Goal: Task Accomplishment & Management: Manage account settings

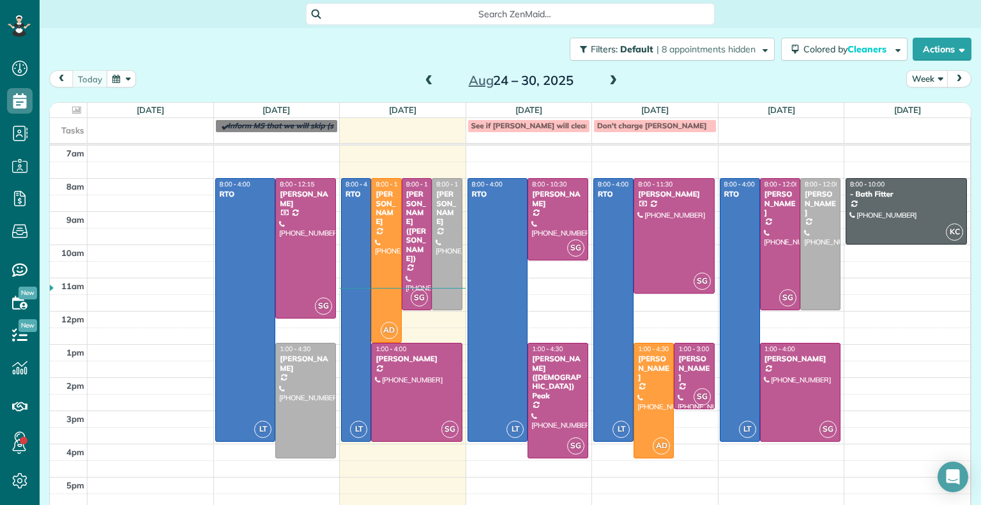
scroll to position [6, 6]
click at [610, 83] on span at bounding box center [613, 80] width 14 height 11
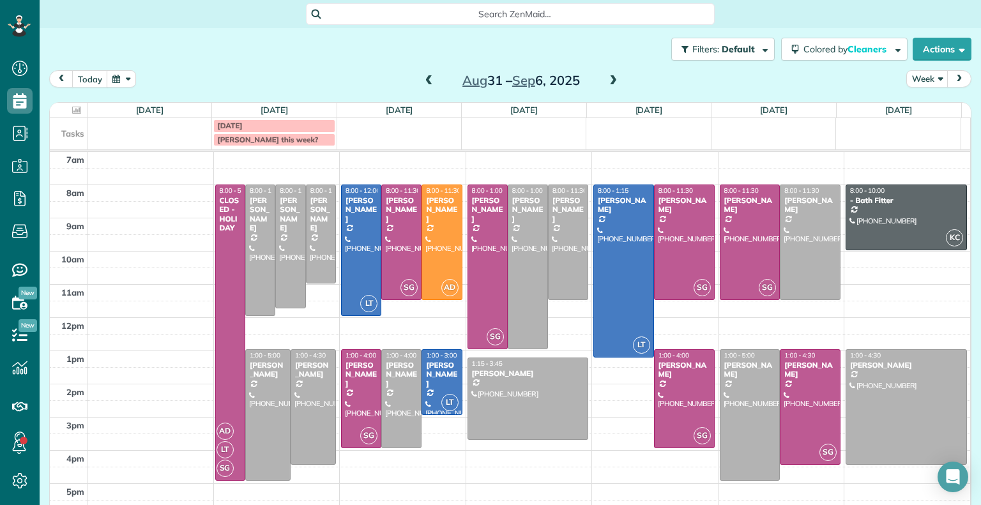
click at [432, 77] on div "[DATE] – [DATE]" at bounding box center [521, 80] width 204 height 20
click at [425, 79] on span at bounding box center [429, 80] width 14 height 11
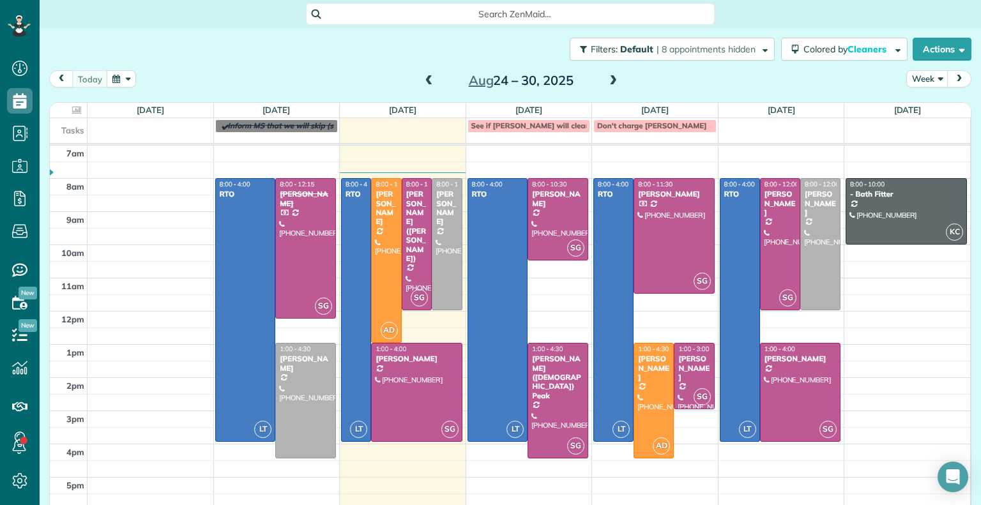
click at [608, 81] on span at bounding box center [613, 80] width 14 height 11
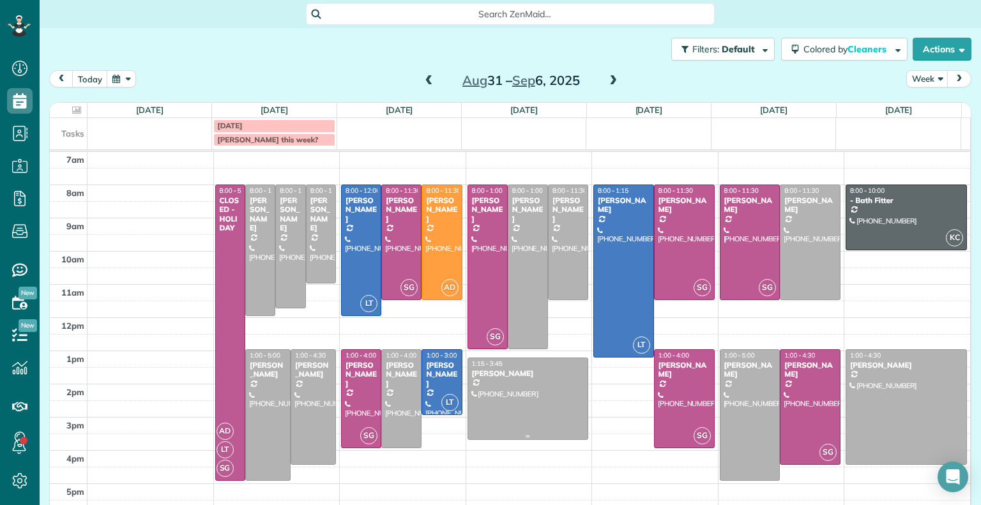
click at [506, 397] on div at bounding box center [528, 398] width 120 height 81
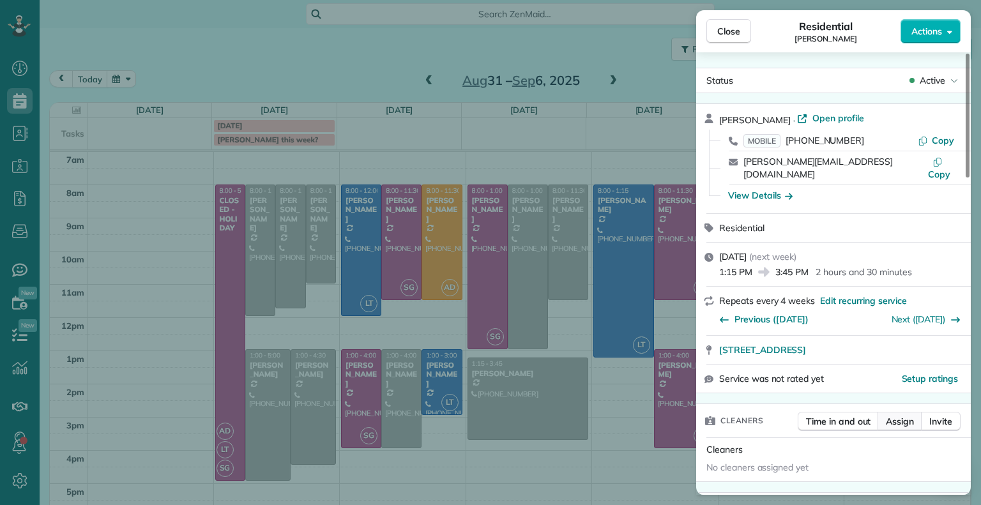
click at [904, 415] on span "Assign" at bounding box center [899, 421] width 28 height 13
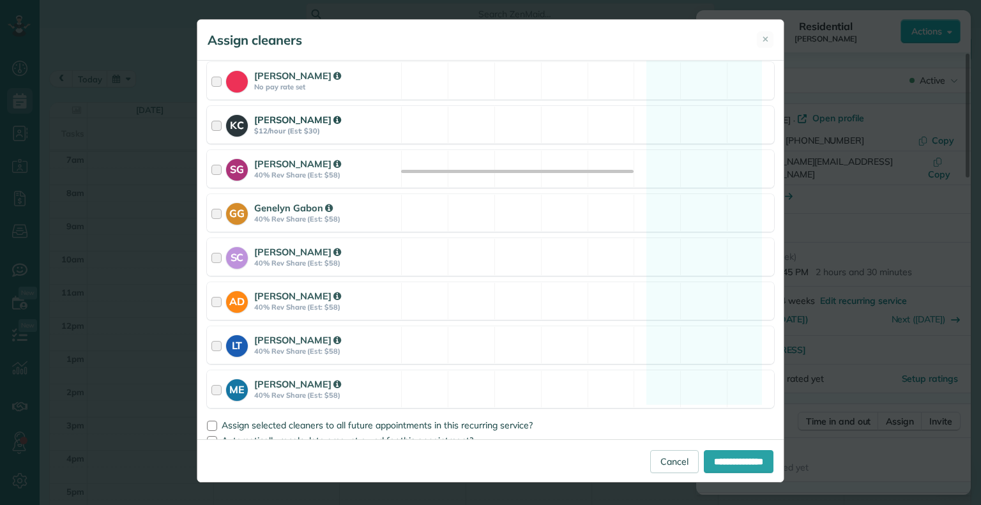
scroll to position [204, 0]
click at [212, 176] on div at bounding box center [218, 168] width 15 height 24
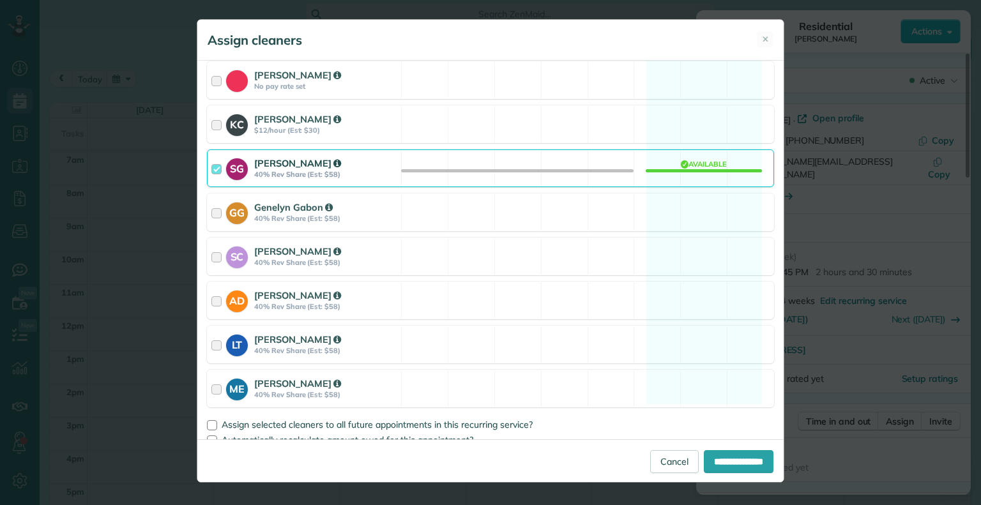
scroll to position [216, 0]
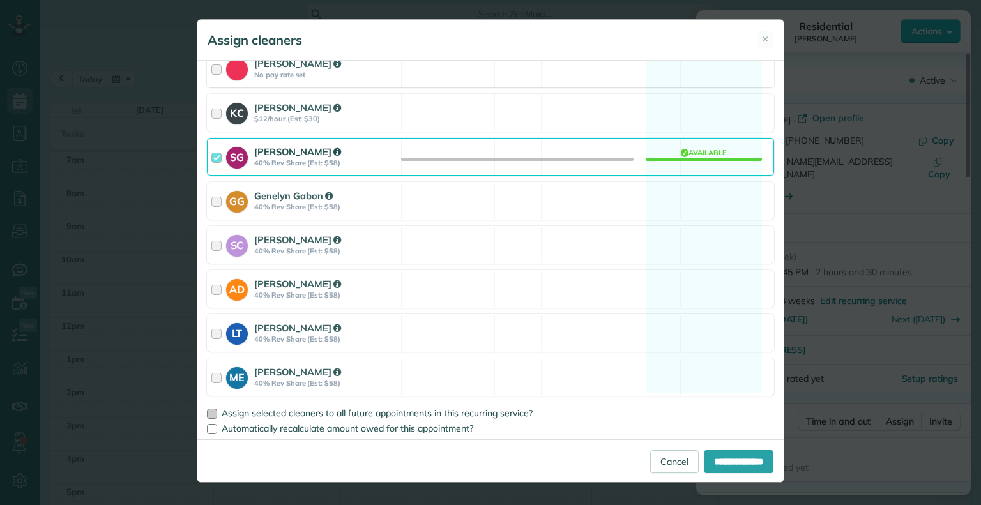
click at [216, 413] on div at bounding box center [212, 414] width 10 height 10
click at [737, 470] on input "**********" at bounding box center [739, 461] width 70 height 23
type input "**********"
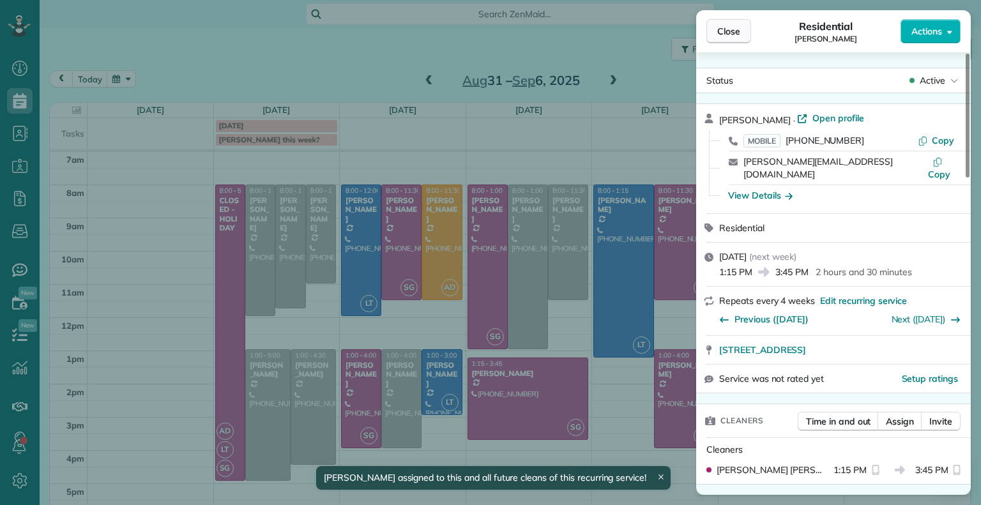
click at [722, 33] on span "Close" at bounding box center [728, 31] width 23 height 13
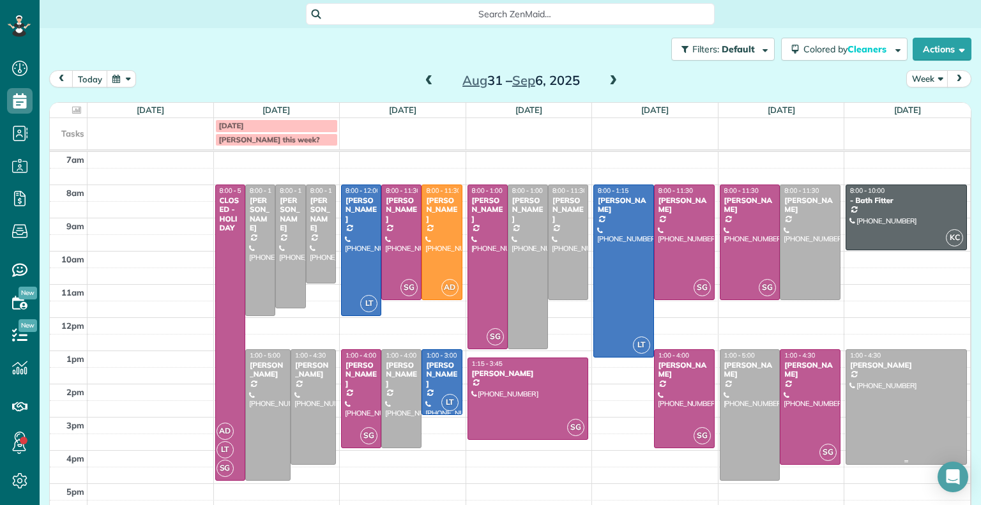
click at [886, 385] on div at bounding box center [906, 407] width 120 height 114
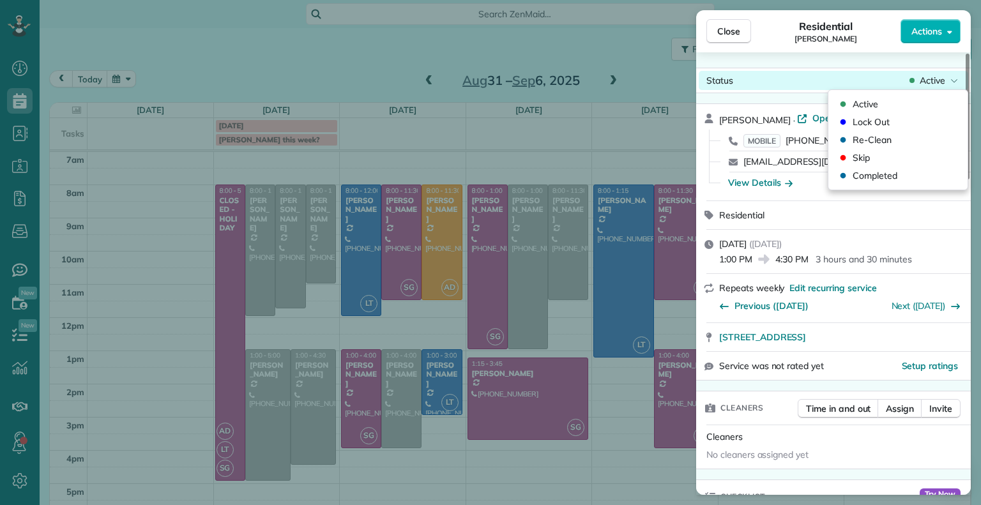
click at [924, 80] on span "Active" at bounding box center [932, 80] width 26 height 13
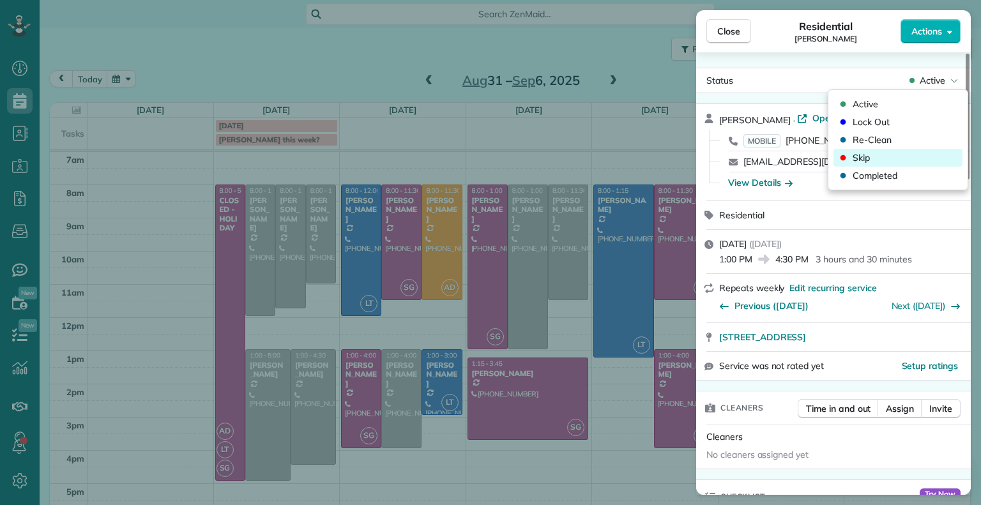
click at [876, 162] on div "Skip" at bounding box center [897, 158] width 129 height 18
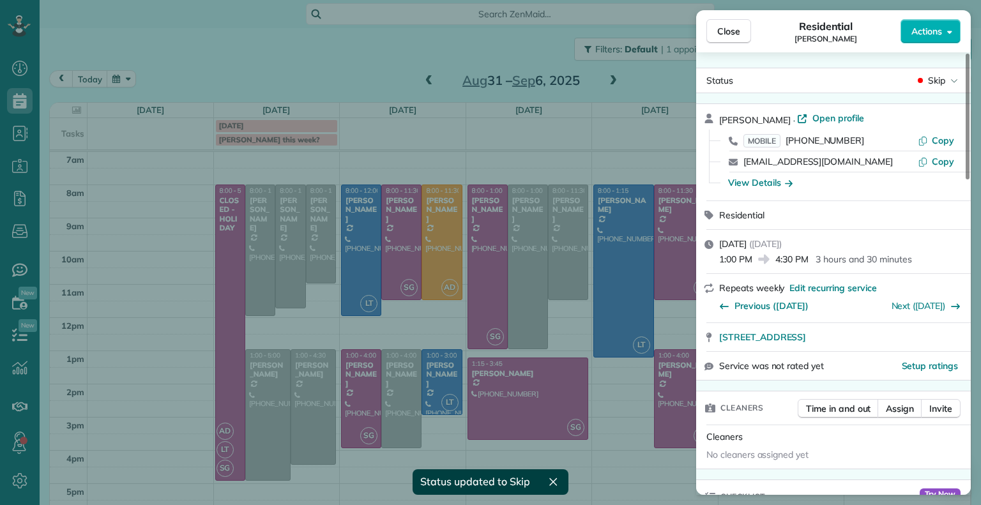
click at [683, 124] on div "Close Residential [PERSON_NAME] Actions Status Skip [PERSON_NAME] · Open profil…" at bounding box center [490, 252] width 981 height 505
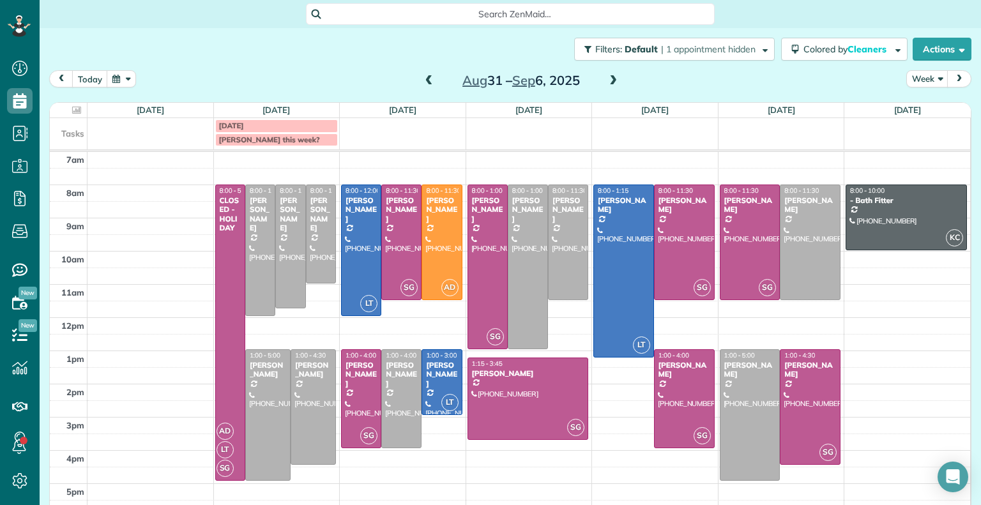
click at [423, 80] on span at bounding box center [429, 80] width 14 height 11
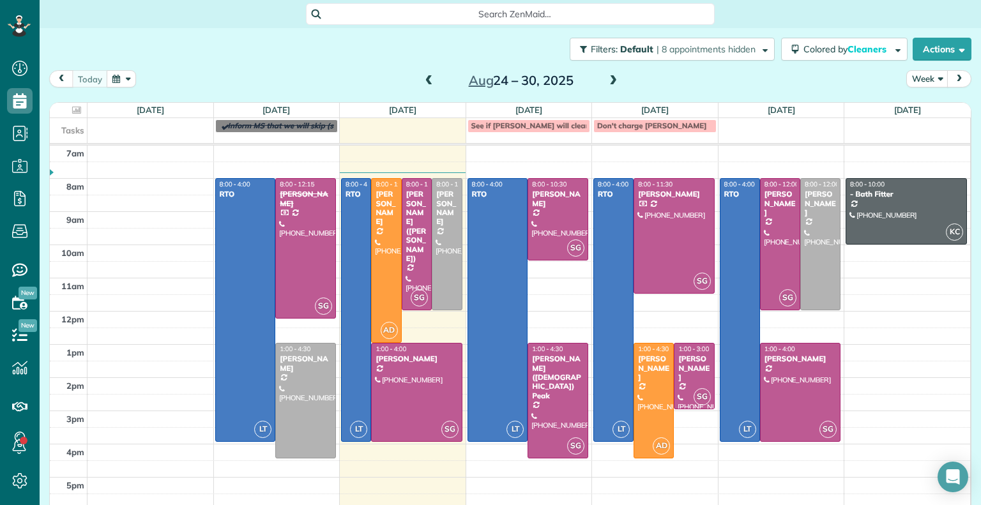
click at [422, 83] on span at bounding box center [429, 80] width 14 height 11
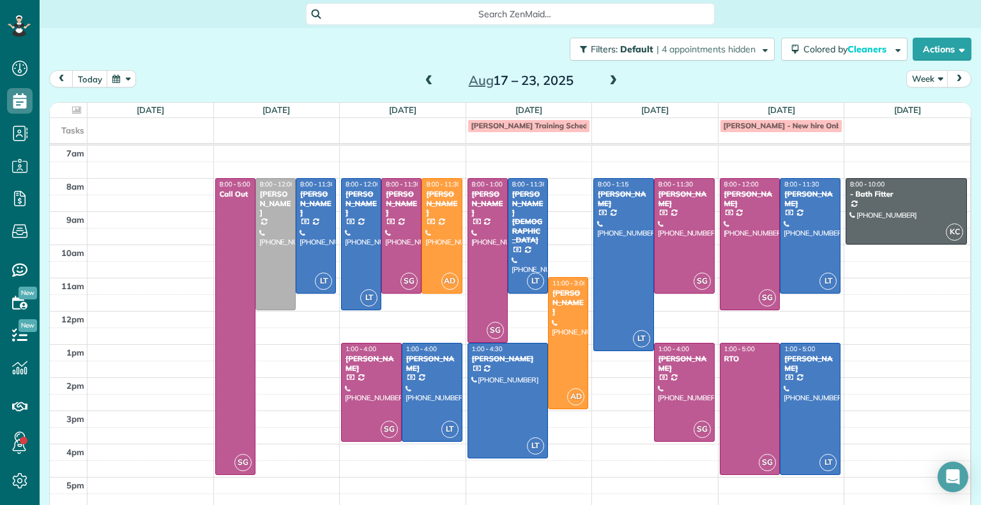
click at [422, 83] on span at bounding box center [429, 80] width 14 height 11
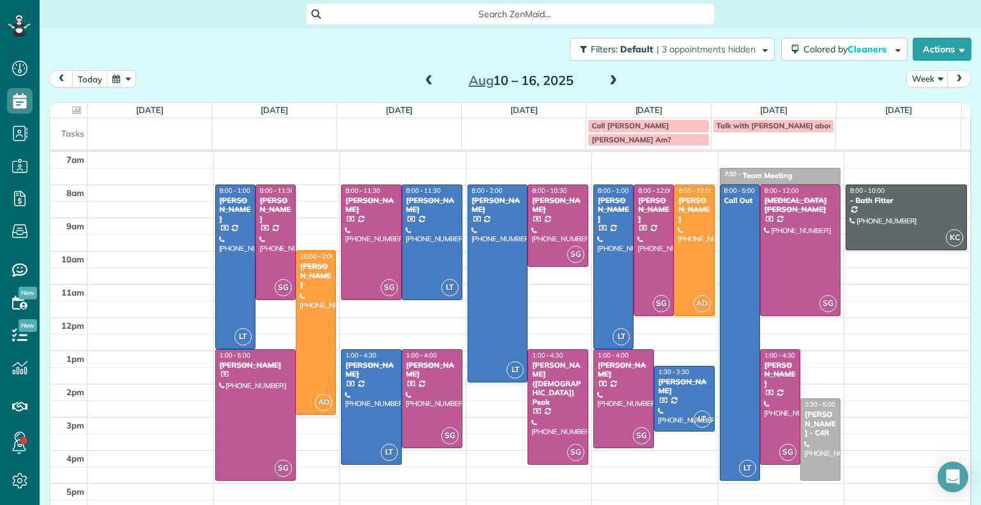
click at [422, 83] on span at bounding box center [429, 80] width 14 height 11
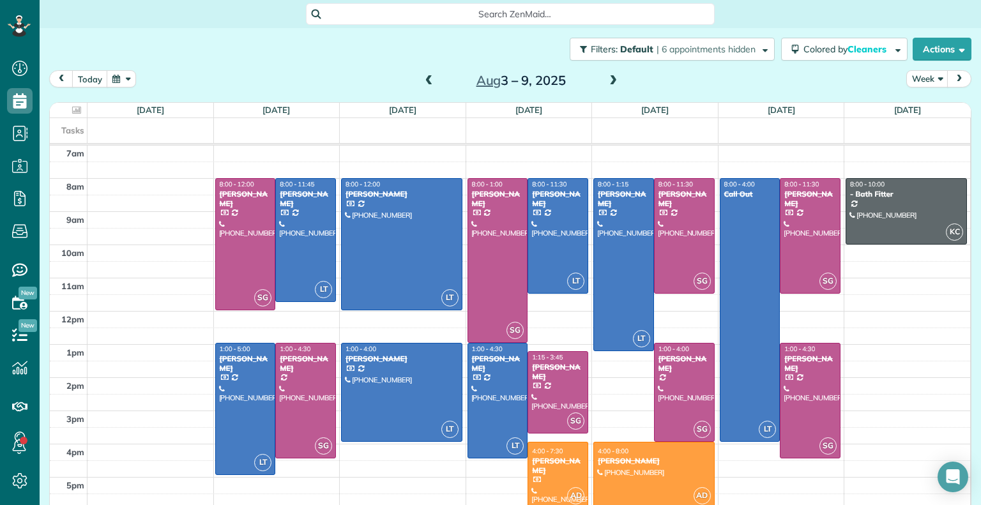
click at [422, 83] on span at bounding box center [429, 80] width 14 height 11
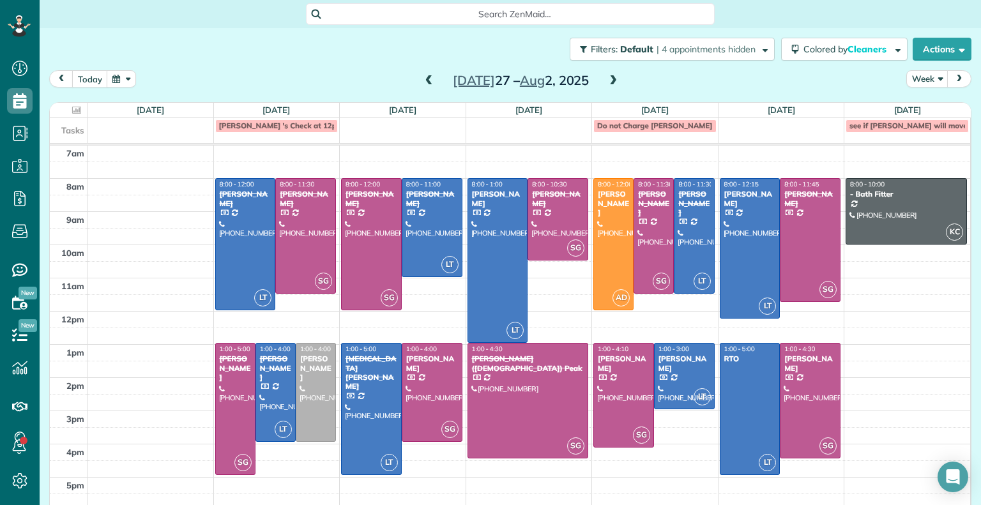
click at [422, 80] on span at bounding box center [429, 80] width 14 height 11
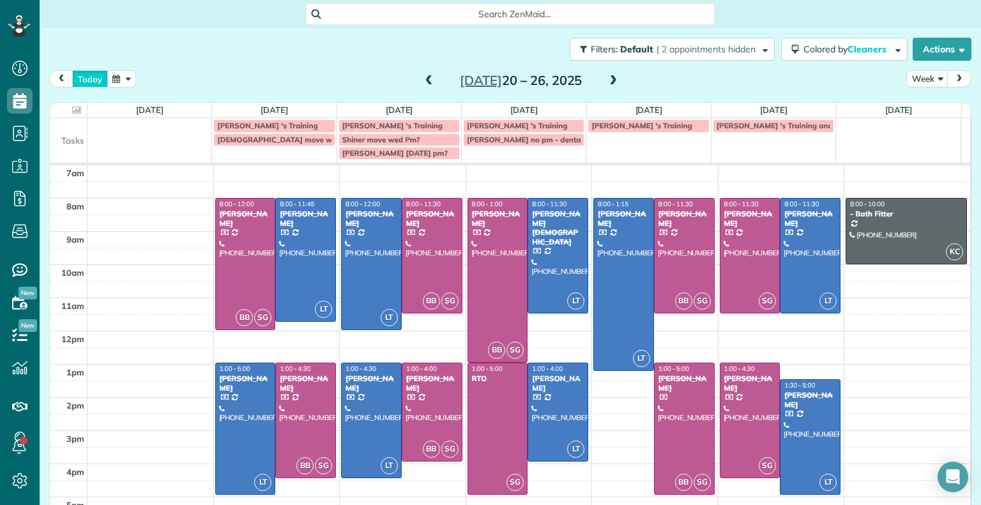
click at [89, 74] on button "today" at bounding box center [90, 78] width 36 height 17
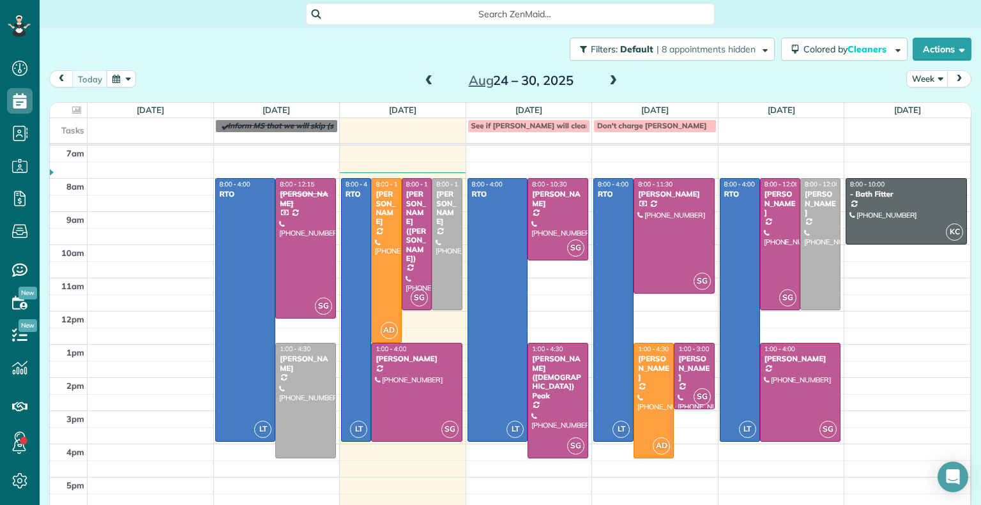
click at [424, 85] on span at bounding box center [429, 80] width 14 height 11
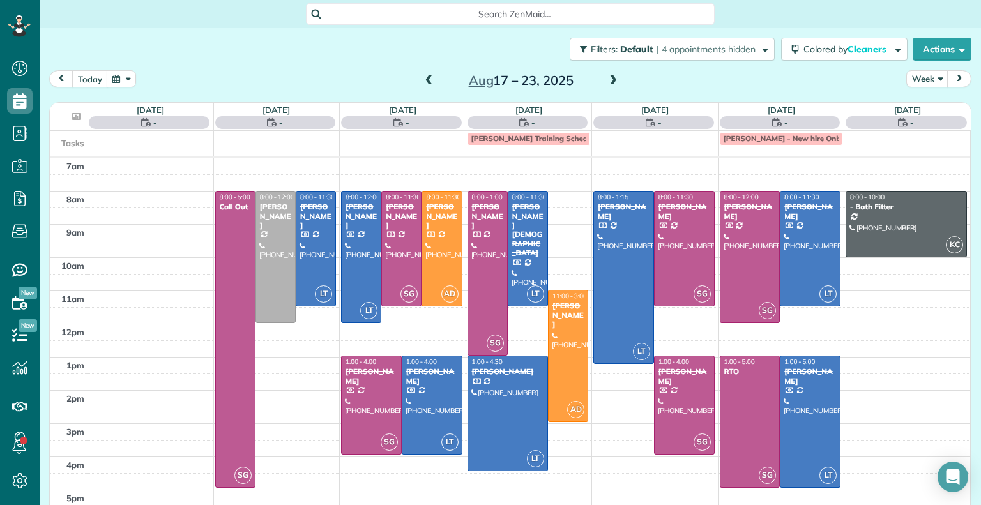
click at [424, 85] on span at bounding box center [429, 80] width 14 height 11
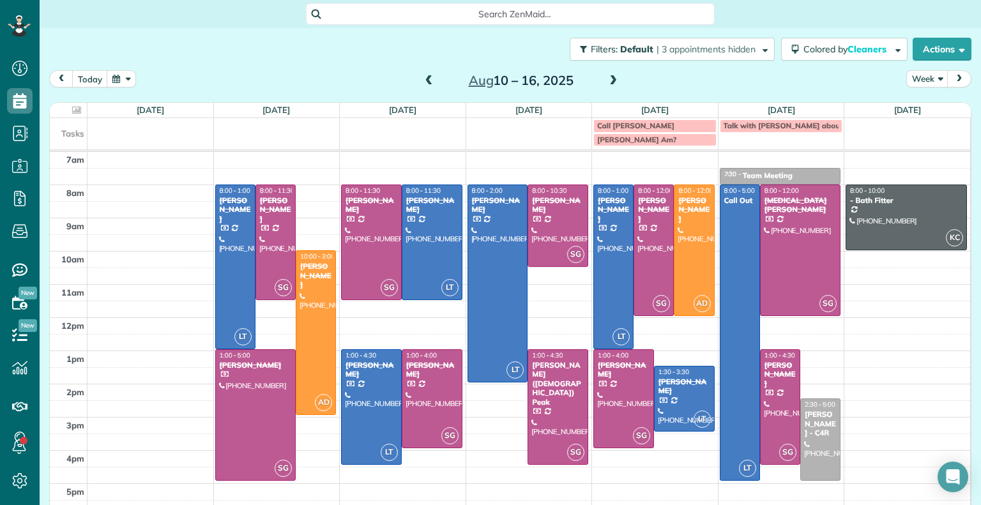
click at [610, 84] on span at bounding box center [613, 80] width 14 height 11
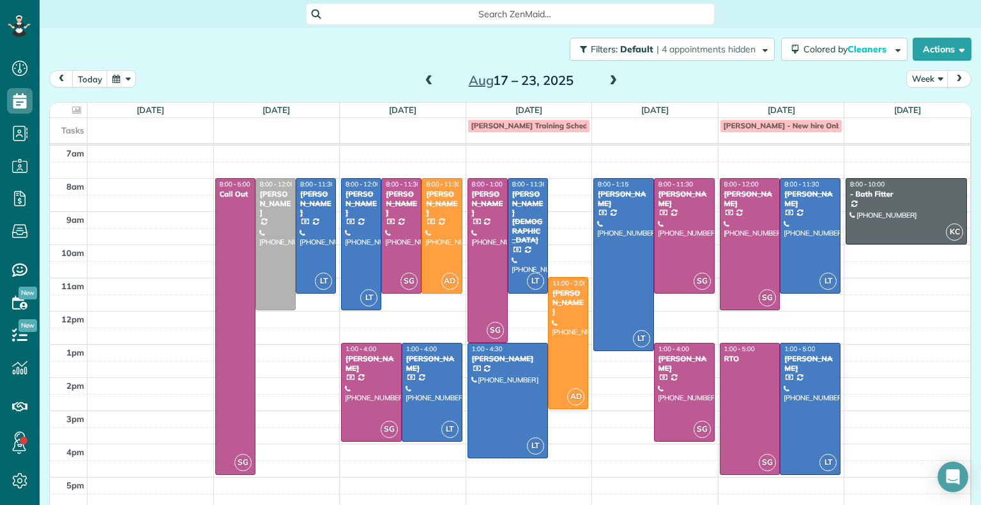
click at [610, 84] on span at bounding box center [613, 80] width 14 height 11
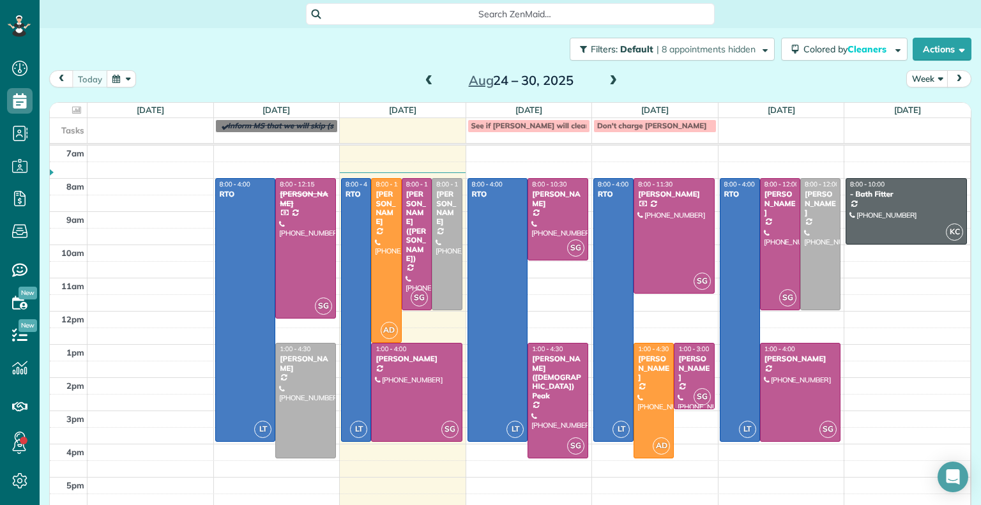
click at [610, 84] on span at bounding box center [613, 80] width 14 height 11
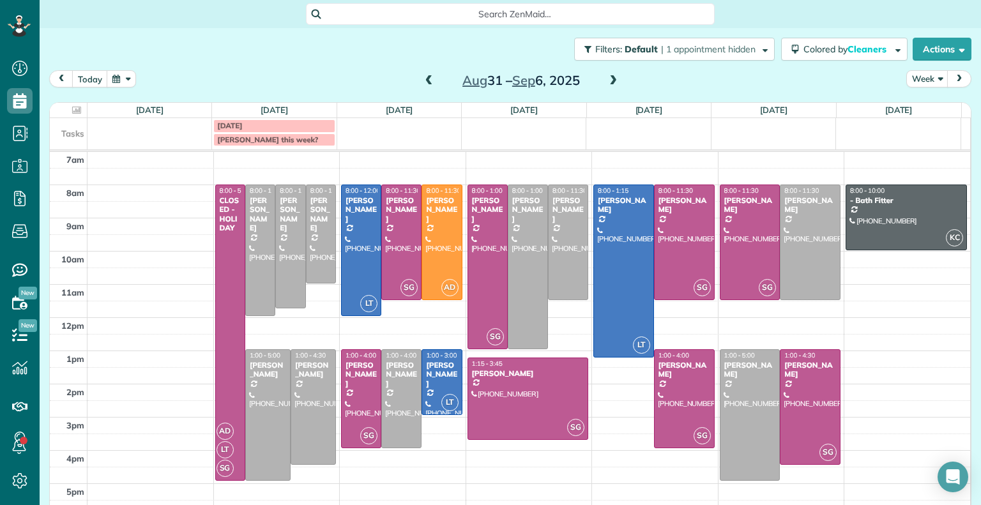
click at [425, 81] on span at bounding box center [429, 80] width 14 height 11
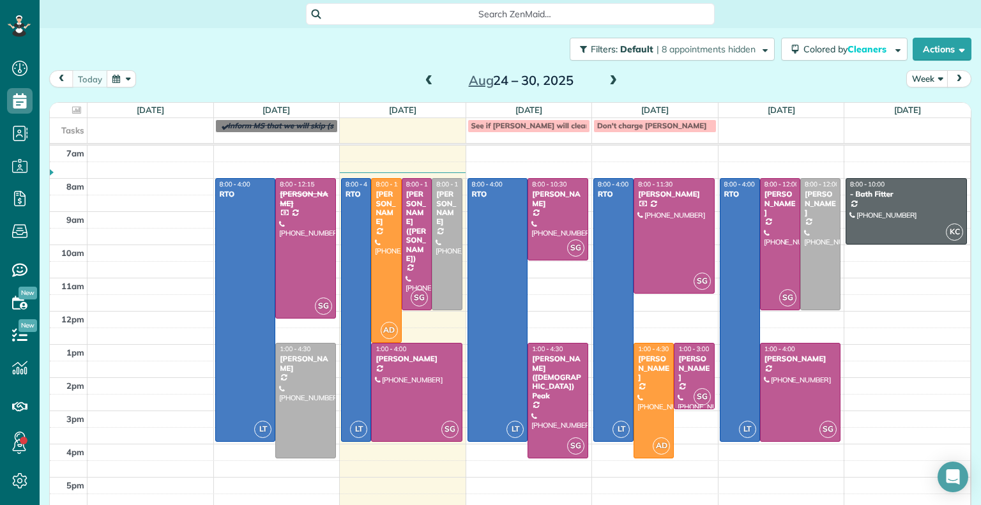
click at [425, 81] on span at bounding box center [429, 80] width 14 height 11
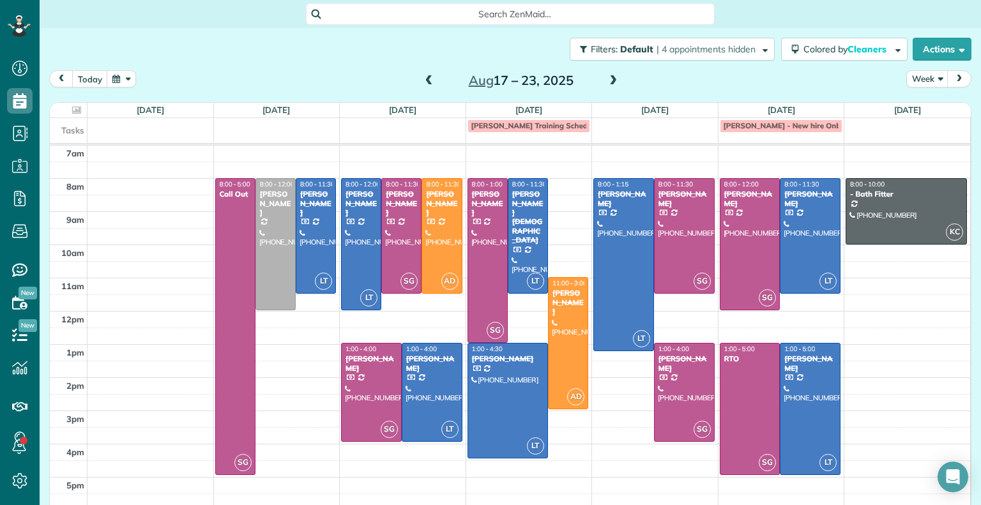
click at [425, 81] on span at bounding box center [429, 80] width 14 height 11
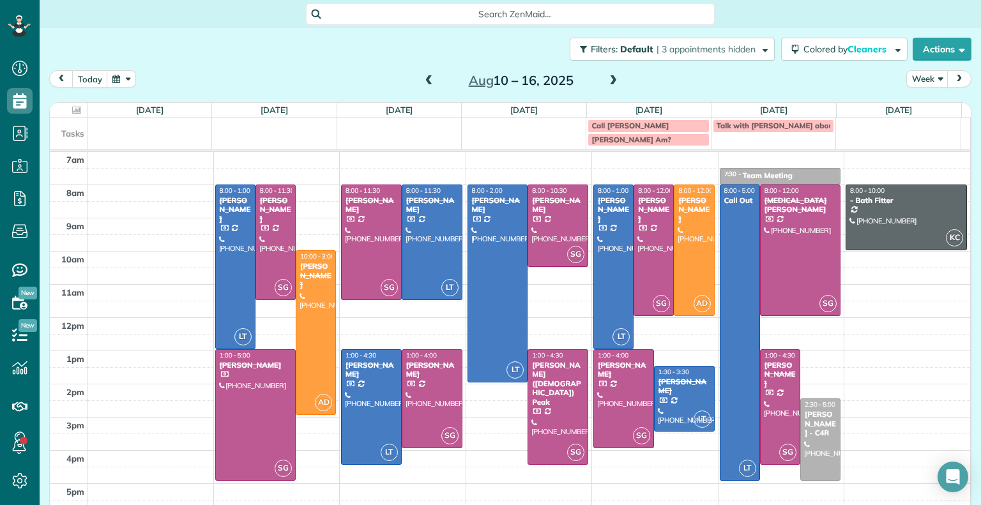
click at [425, 81] on span at bounding box center [429, 80] width 14 height 11
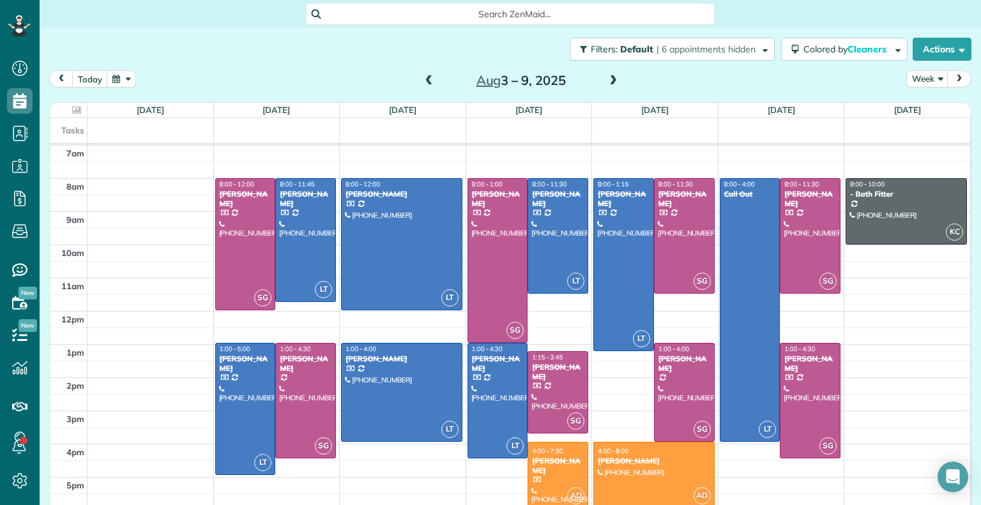
click at [422, 79] on span at bounding box center [429, 80] width 14 height 11
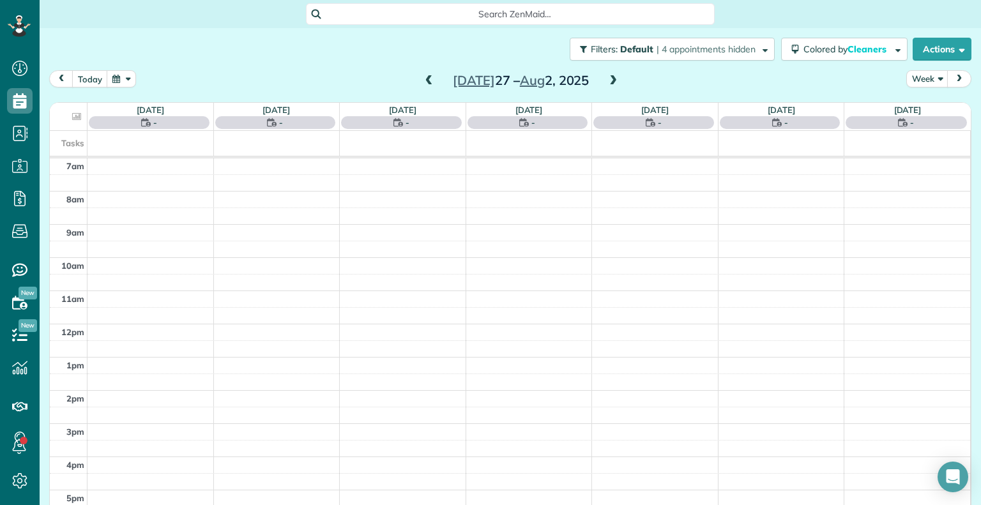
click at [422, 79] on span at bounding box center [429, 80] width 14 height 11
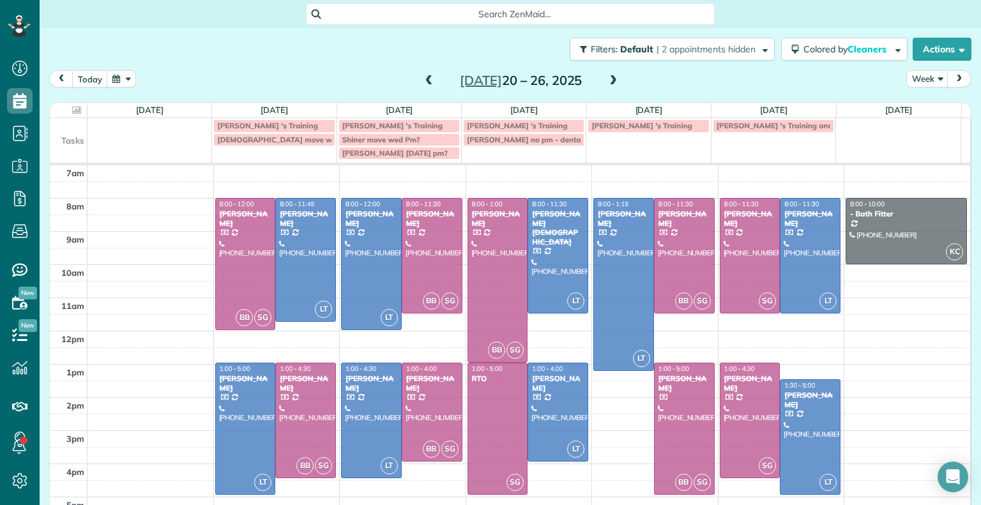
click at [422, 79] on span at bounding box center [429, 80] width 14 height 11
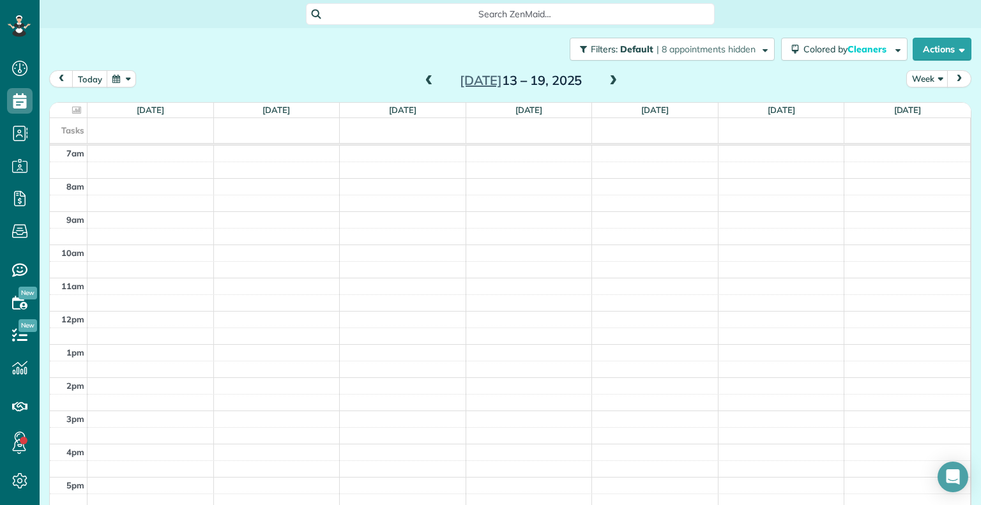
click at [606, 84] on span at bounding box center [613, 80] width 14 height 11
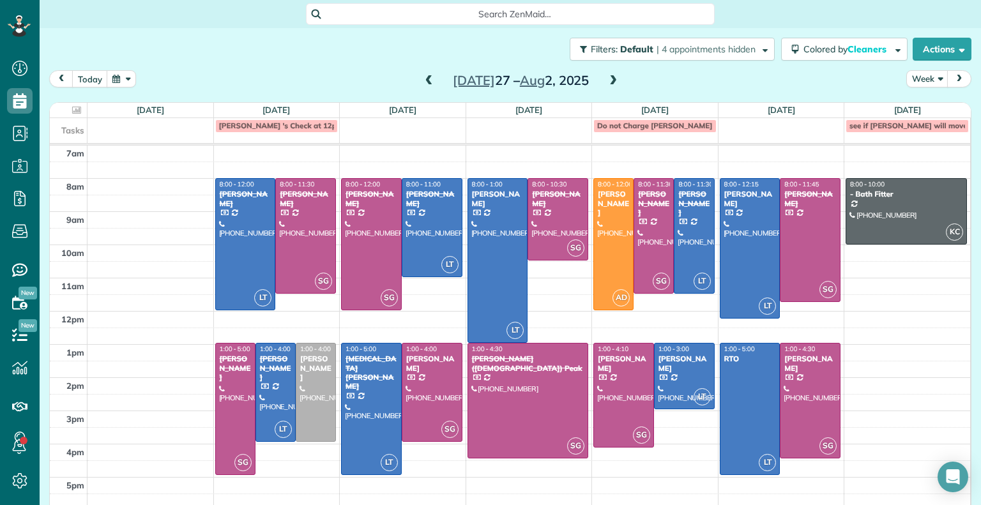
click at [606, 84] on span at bounding box center [613, 80] width 14 height 11
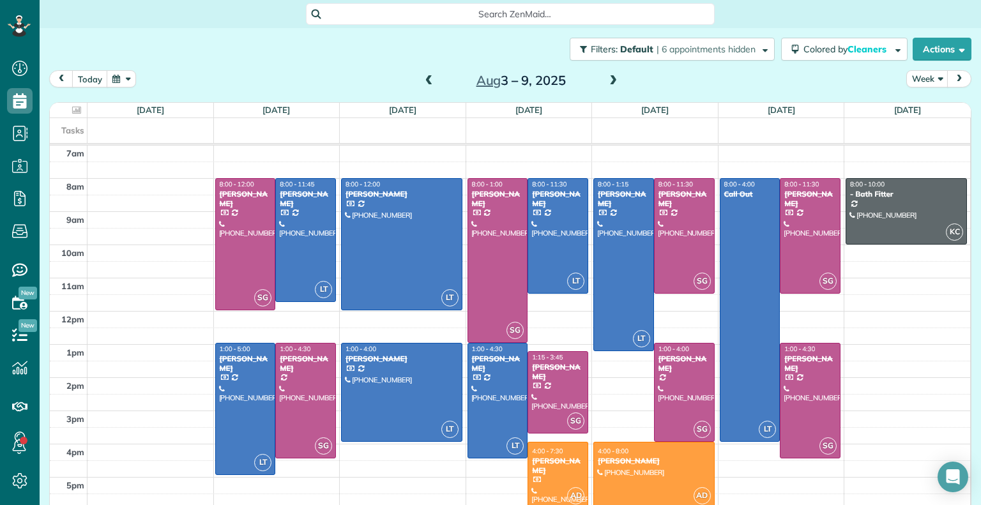
click at [606, 84] on span at bounding box center [613, 80] width 14 height 11
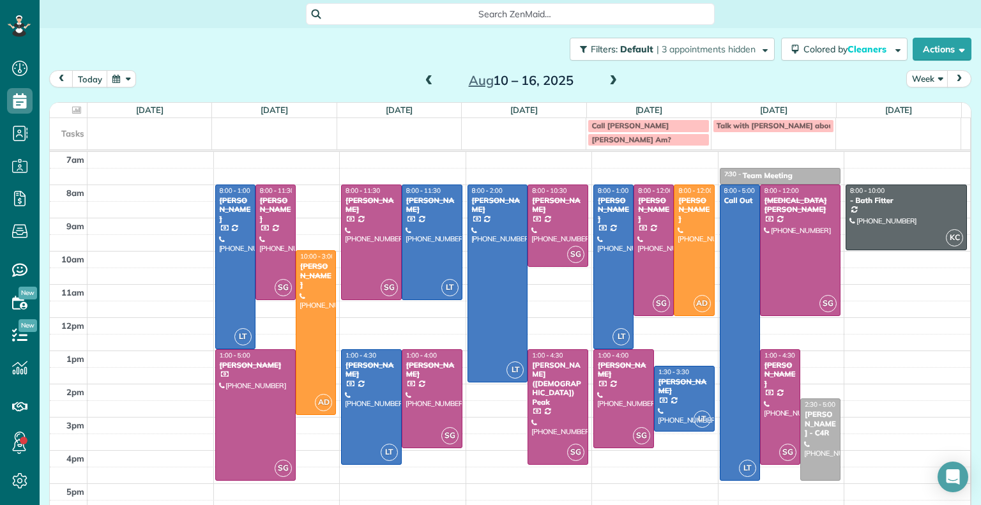
click at [607, 77] on span at bounding box center [613, 80] width 14 height 11
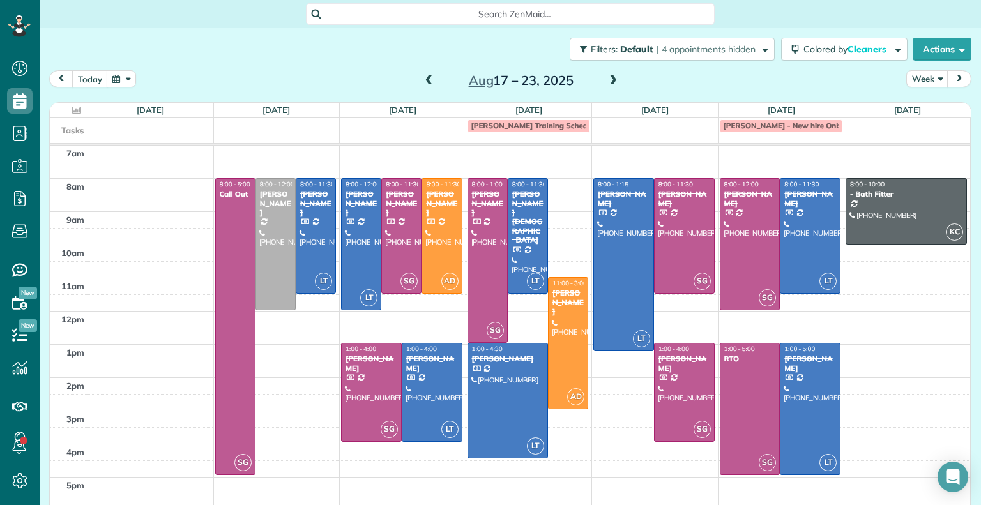
click at [607, 77] on span at bounding box center [613, 80] width 14 height 11
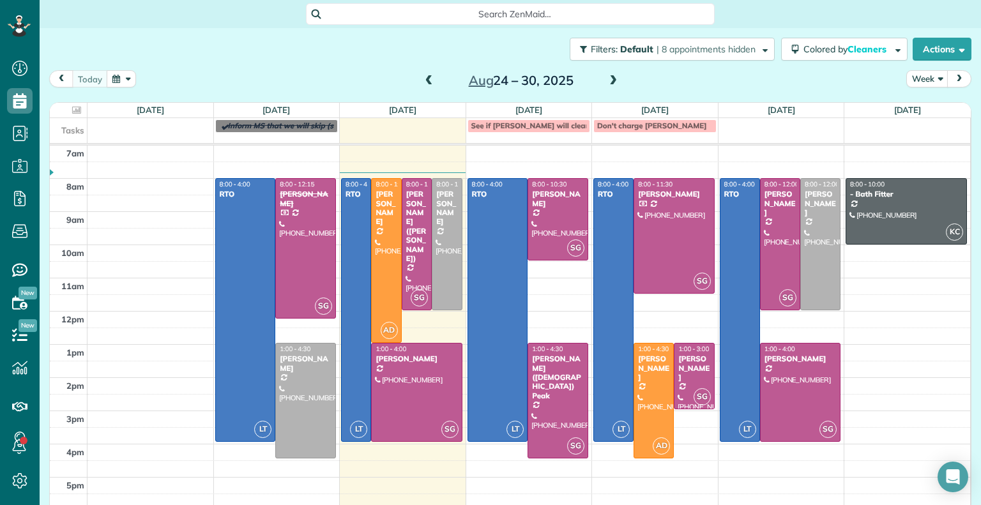
click at [607, 77] on span at bounding box center [613, 80] width 14 height 11
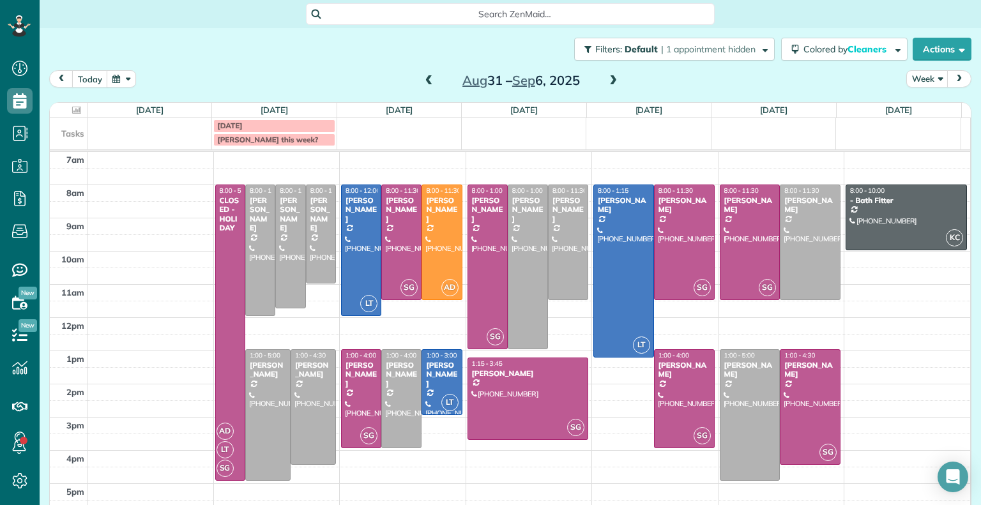
click at [422, 82] on span at bounding box center [429, 80] width 14 height 11
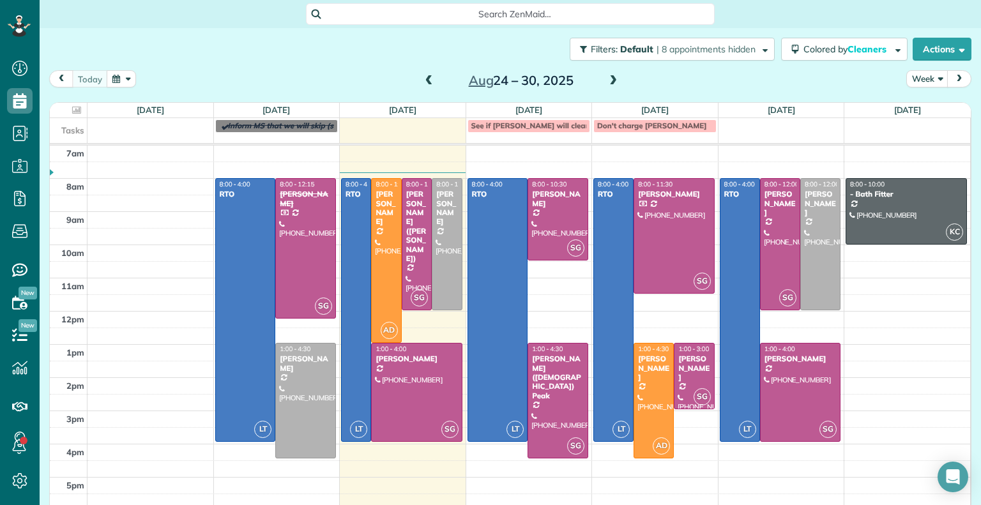
click at [422, 82] on span at bounding box center [429, 80] width 14 height 11
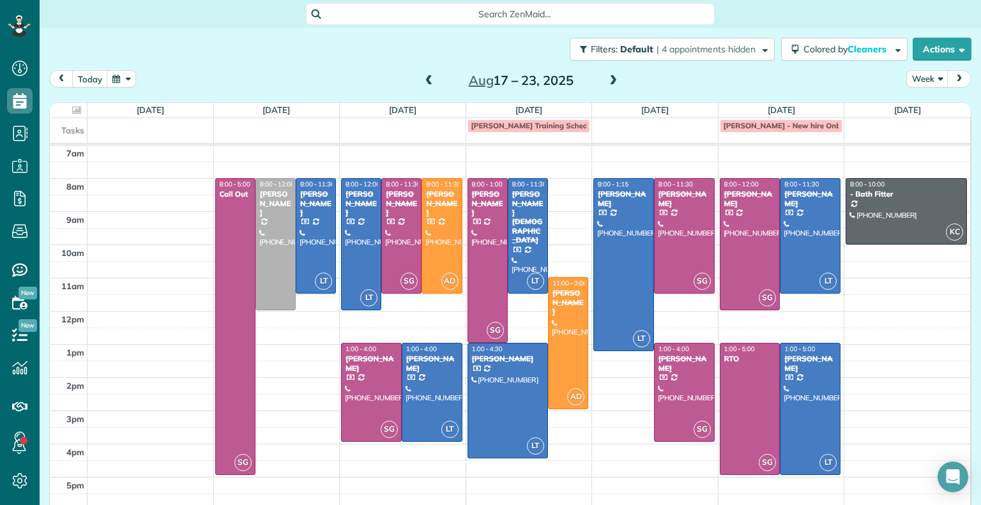
click at [422, 82] on span at bounding box center [429, 80] width 14 height 11
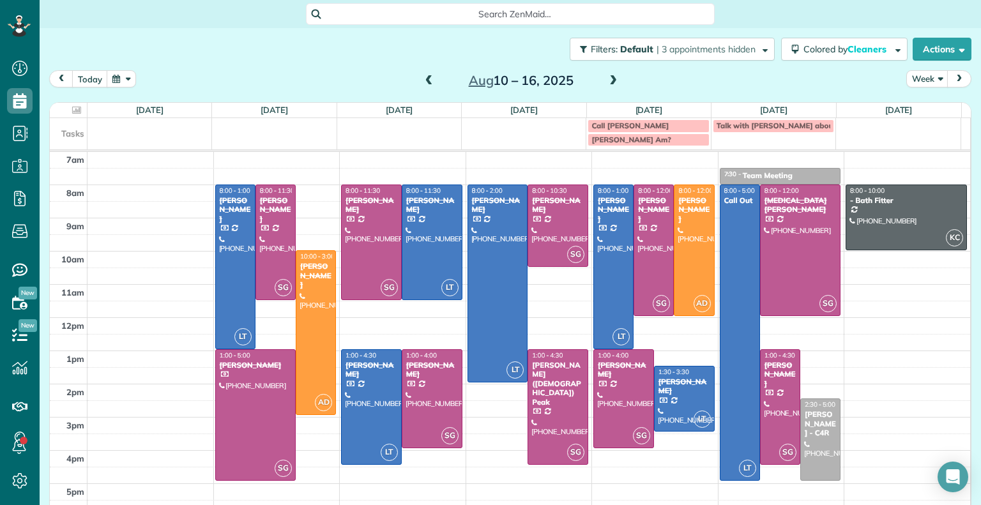
click at [422, 82] on span at bounding box center [429, 80] width 14 height 11
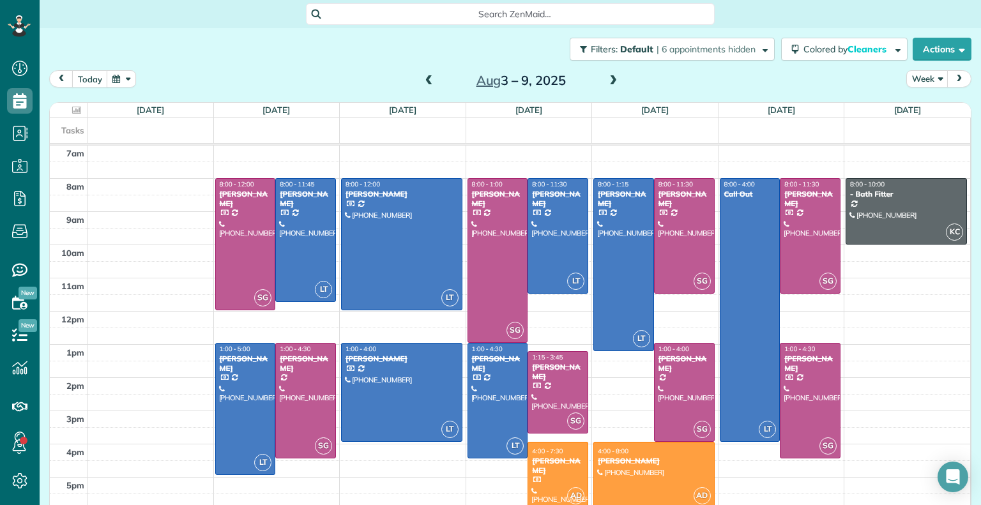
click at [422, 82] on span at bounding box center [429, 80] width 14 height 11
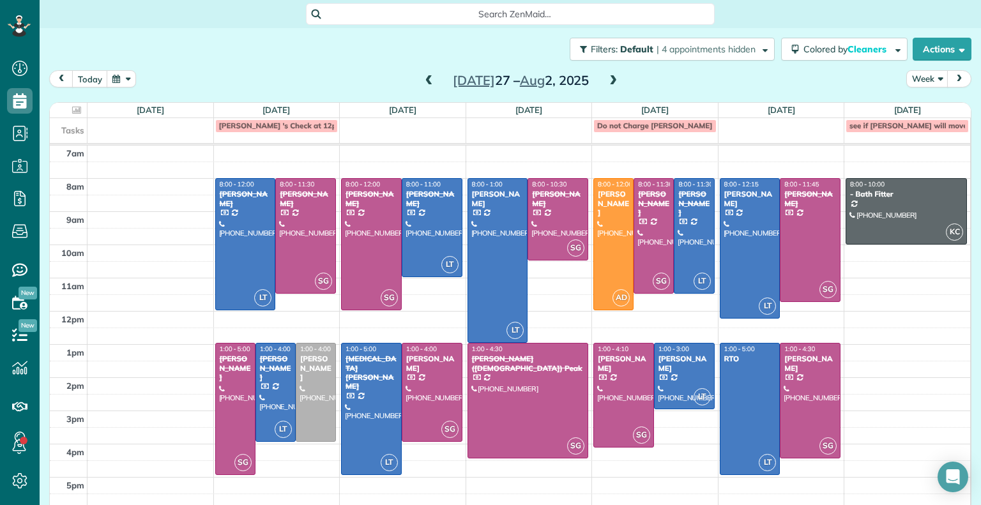
click at [422, 82] on span at bounding box center [429, 80] width 14 height 11
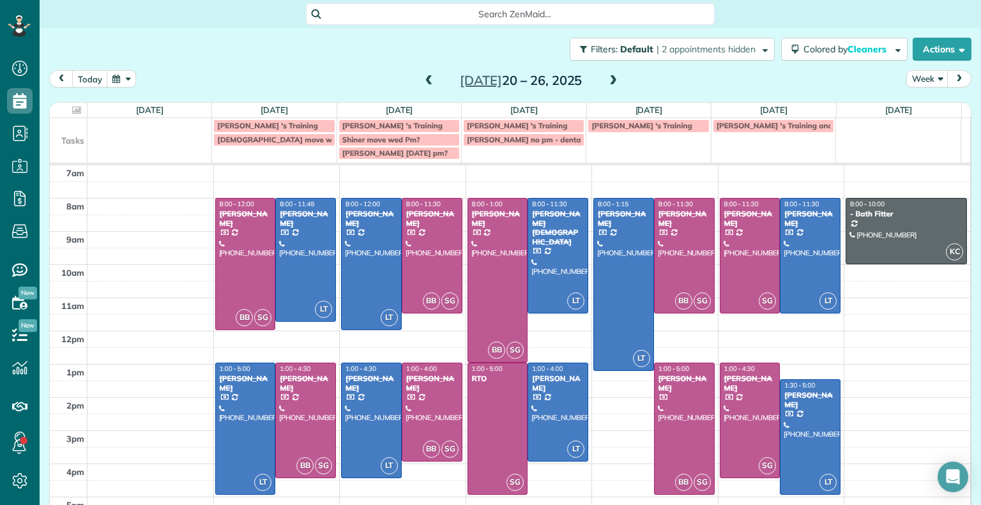
click at [422, 82] on span at bounding box center [429, 80] width 14 height 11
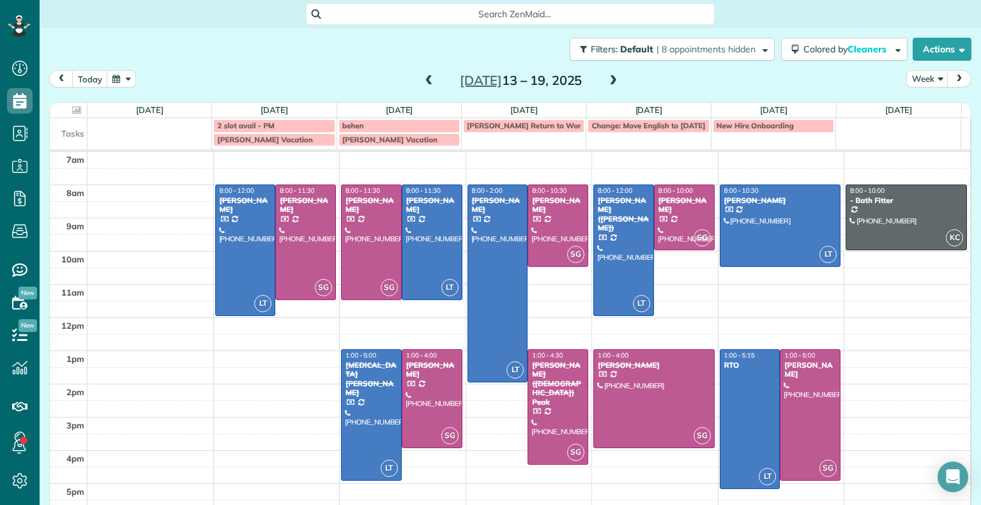
click at [422, 82] on span at bounding box center [429, 80] width 14 height 11
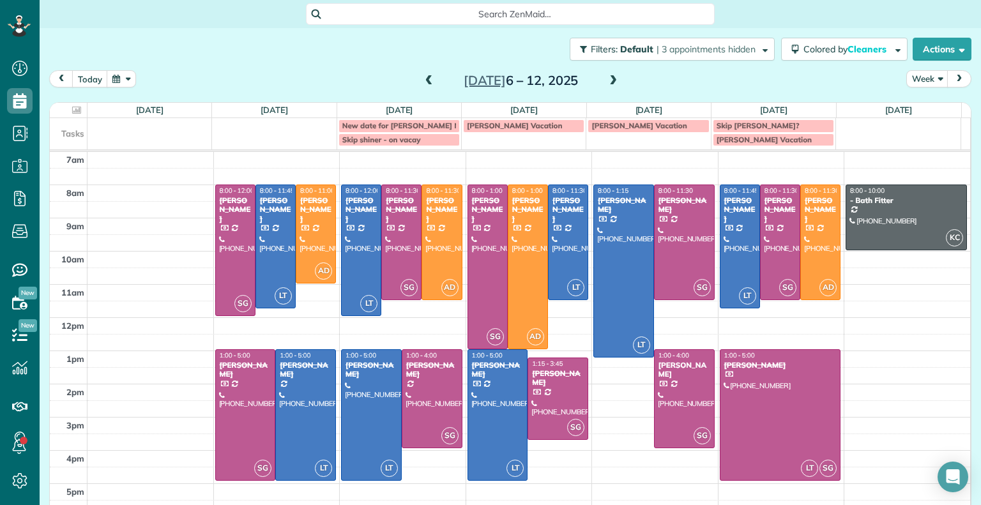
click at [422, 82] on span at bounding box center [429, 80] width 14 height 11
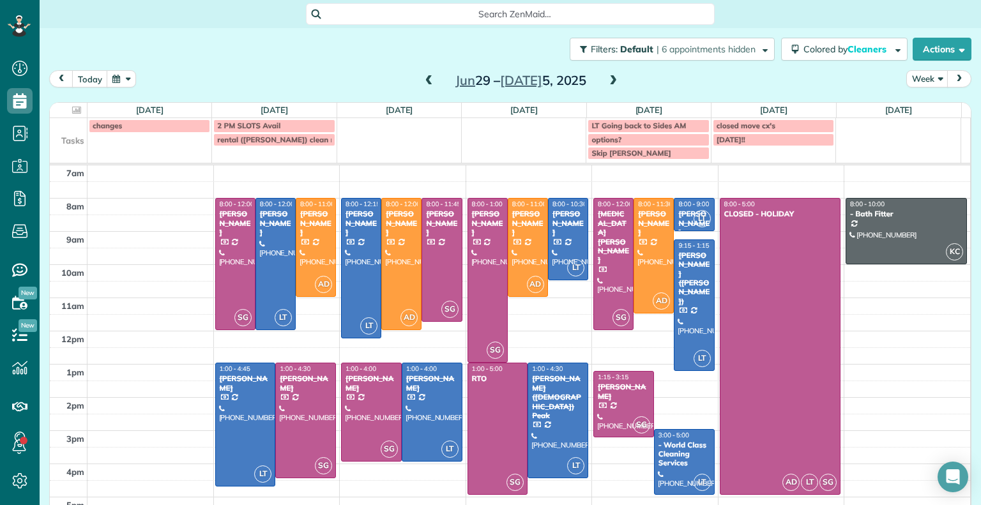
click at [422, 82] on span at bounding box center [429, 80] width 14 height 11
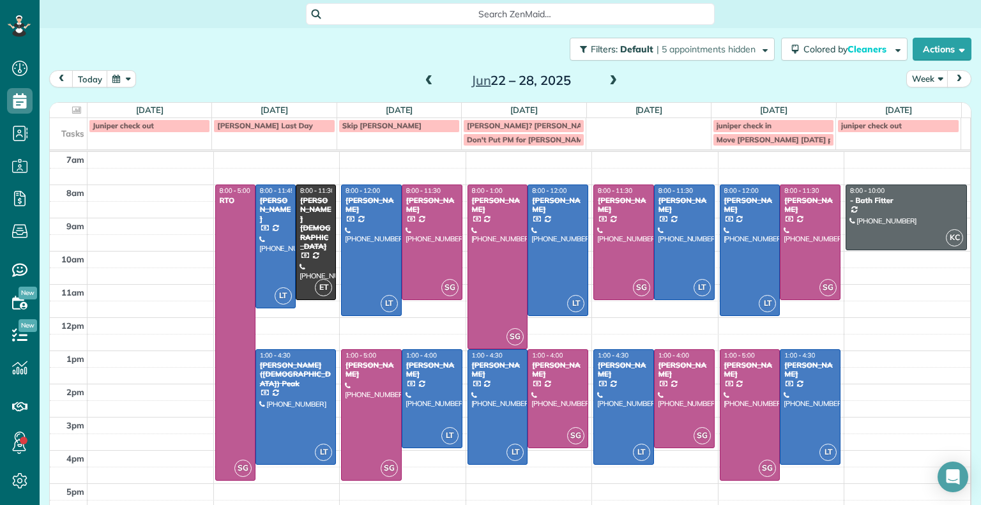
click at [422, 82] on span at bounding box center [429, 80] width 14 height 11
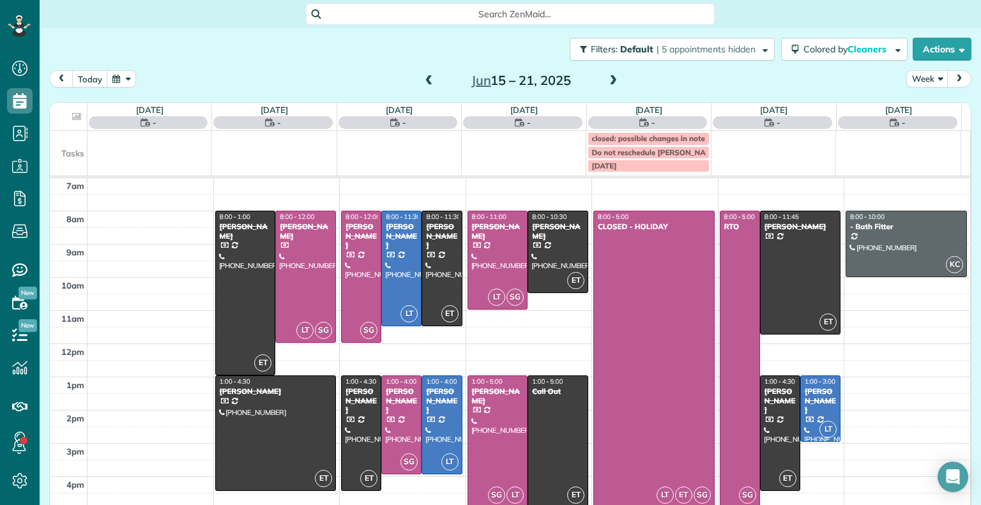
click at [422, 82] on span at bounding box center [429, 80] width 14 height 11
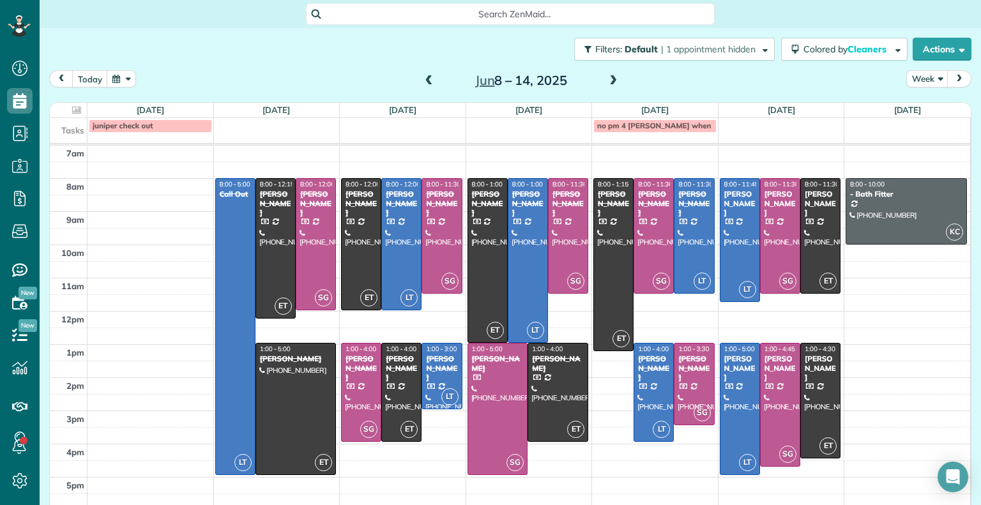
click at [608, 80] on span at bounding box center [613, 80] width 14 height 11
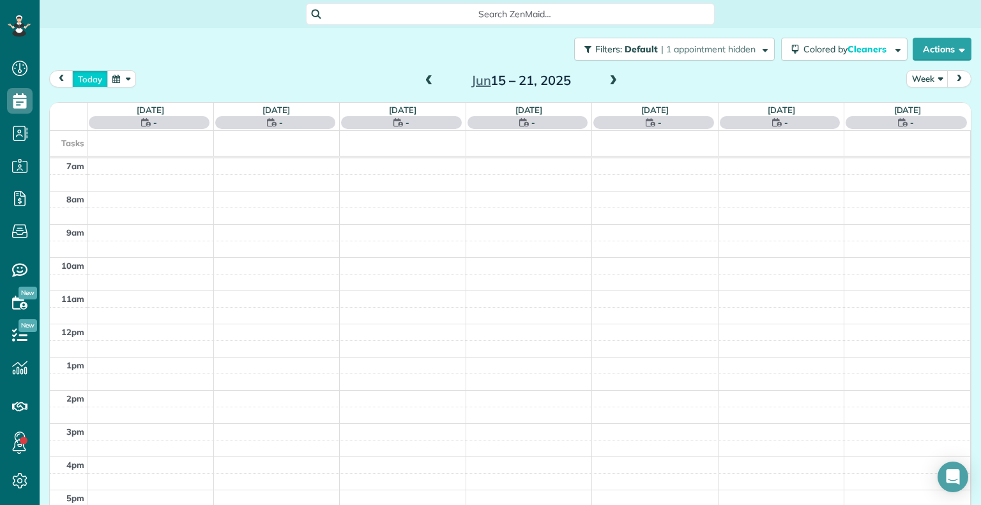
click at [93, 79] on button "today" at bounding box center [90, 78] width 36 height 17
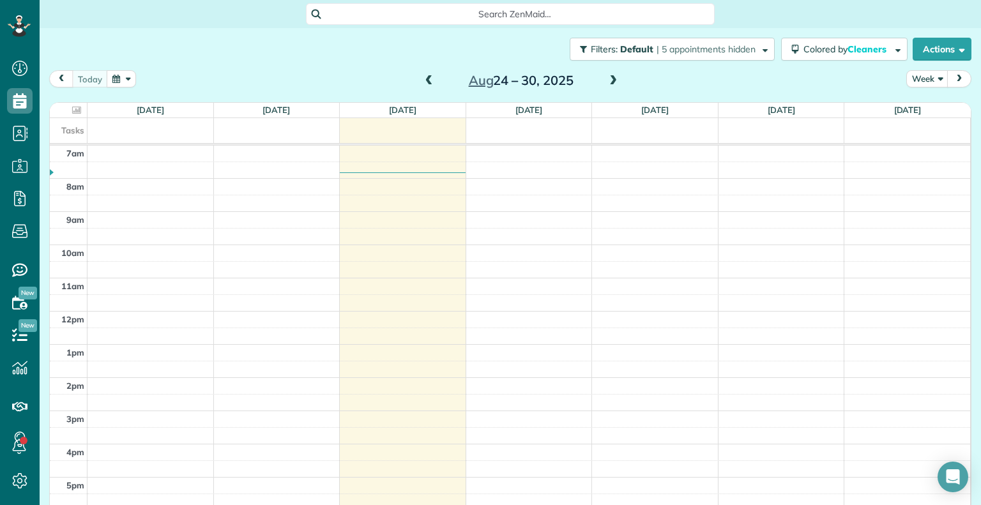
click at [606, 82] on span at bounding box center [613, 80] width 14 height 11
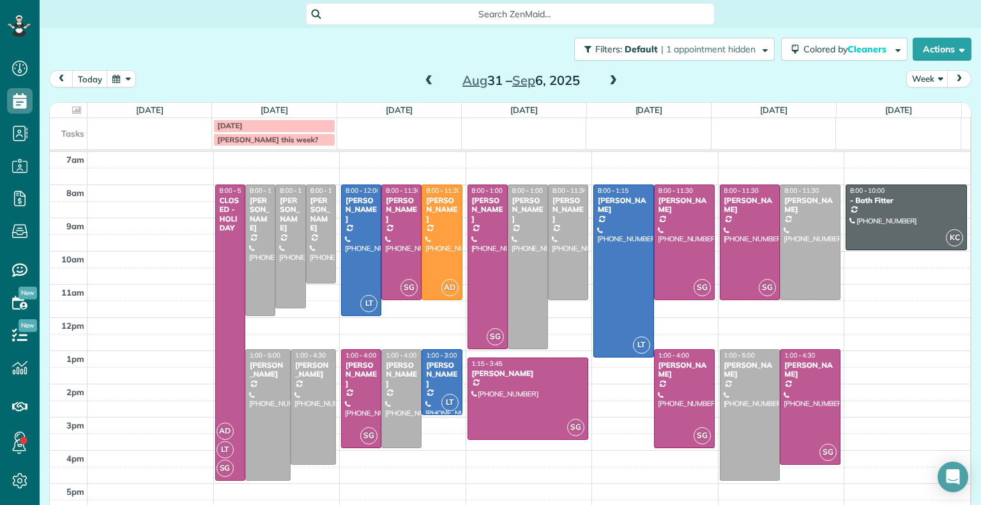
click at [606, 81] on span at bounding box center [613, 80] width 14 height 11
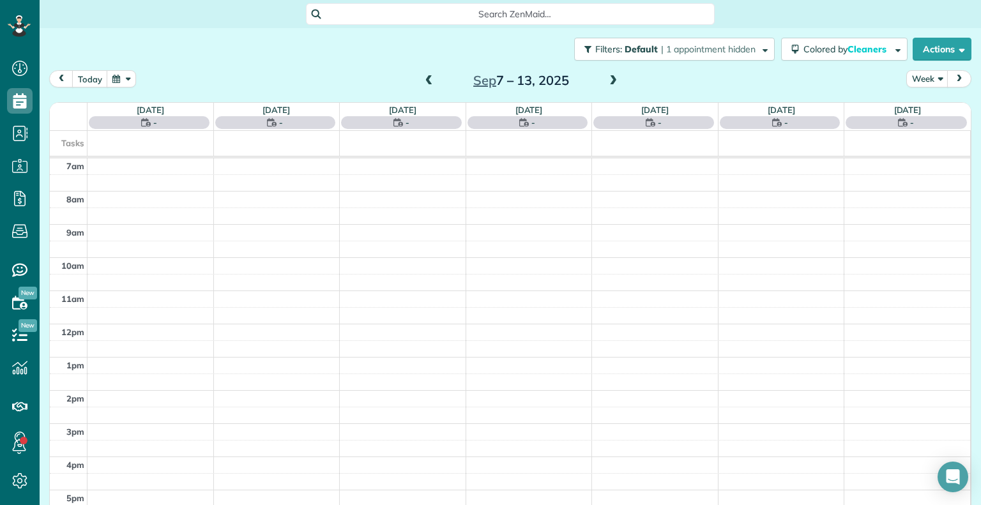
click at [606, 81] on span at bounding box center [613, 80] width 14 height 11
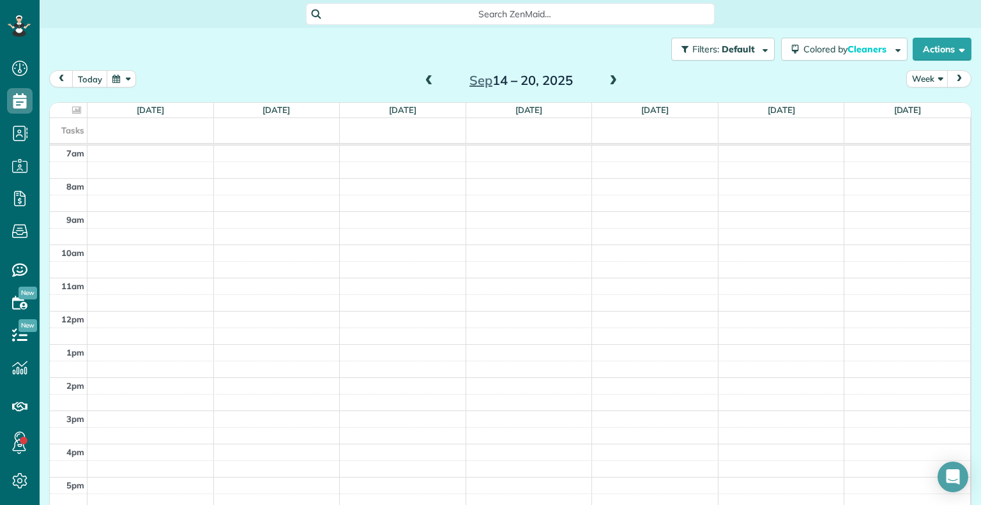
click at [606, 81] on span at bounding box center [613, 80] width 14 height 11
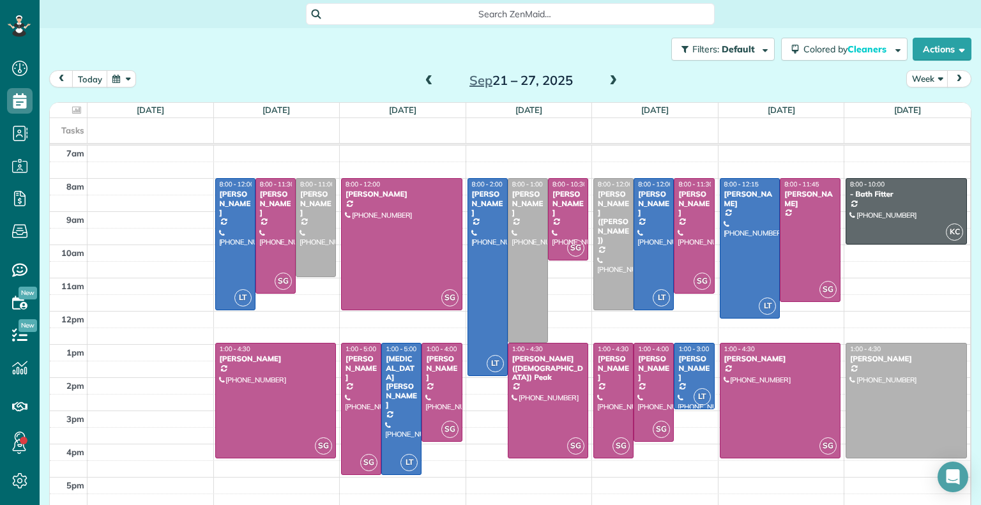
click at [606, 78] on span at bounding box center [613, 80] width 14 height 11
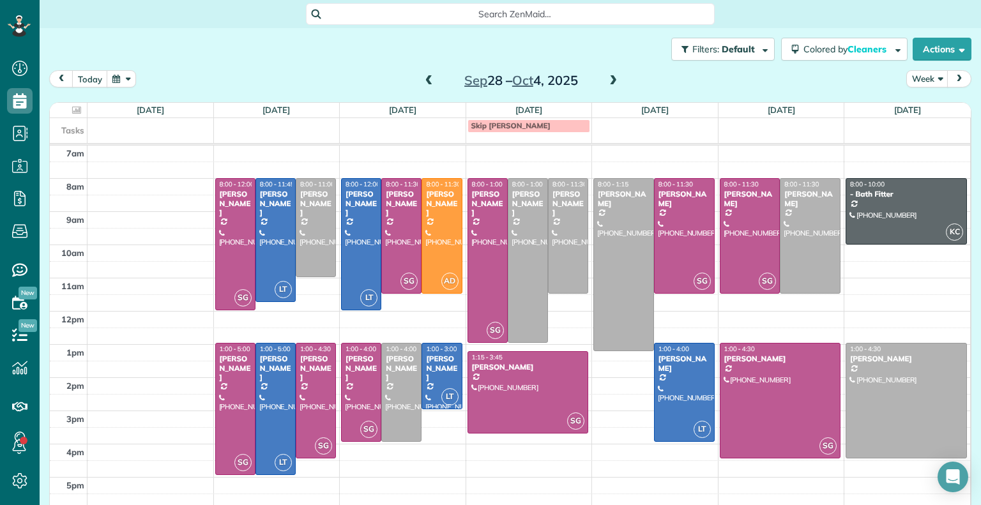
click at [425, 81] on span at bounding box center [429, 80] width 14 height 11
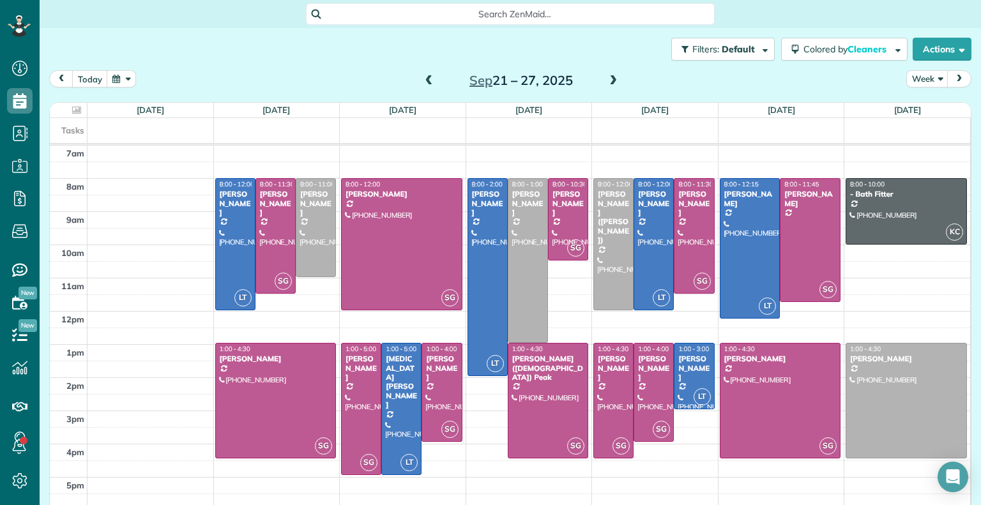
click at [425, 81] on span at bounding box center [429, 80] width 14 height 11
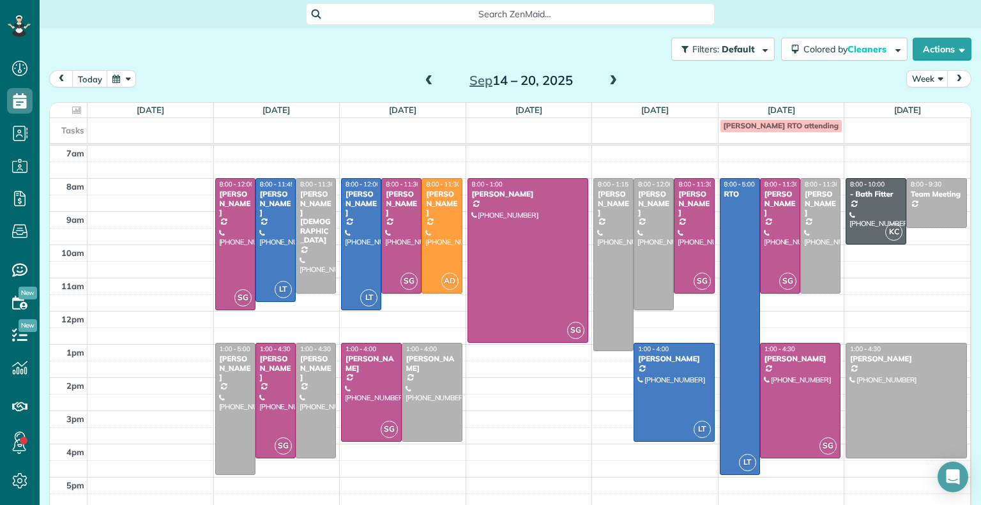
click at [423, 79] on span at bounding box center [429, 80] width 14 height 11
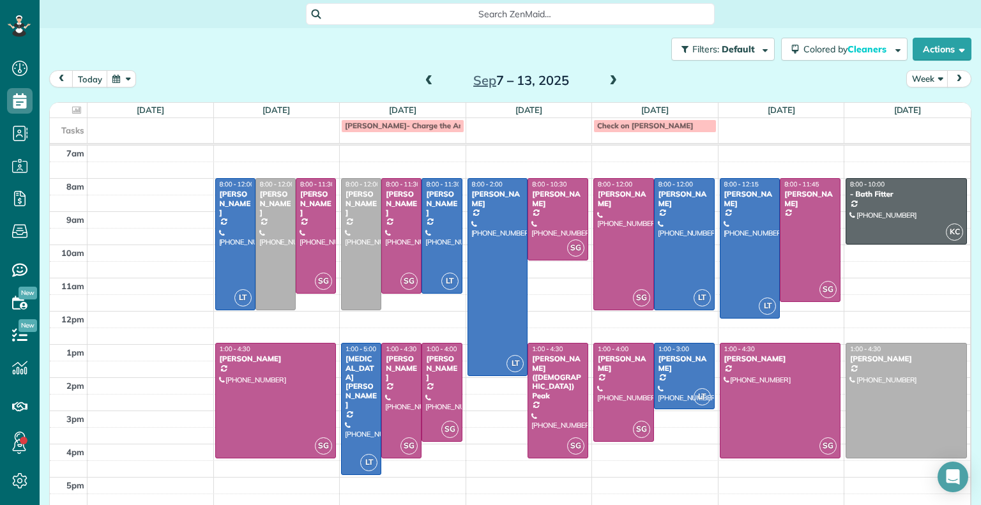
click at [423, 79] on span at bounding box center [429, 80] width 14 height 11
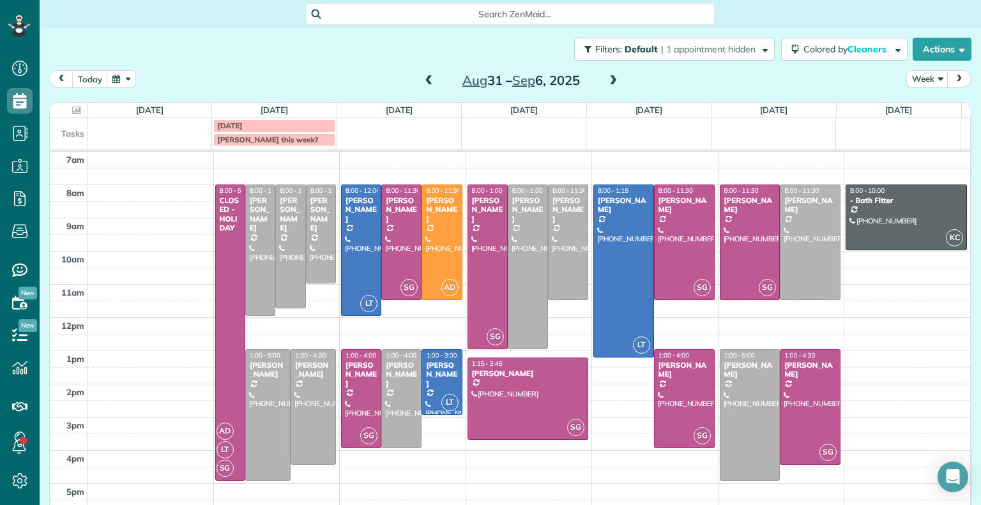
click at [425, 80] on span at bounding box center [429, 80] width 14 height 11
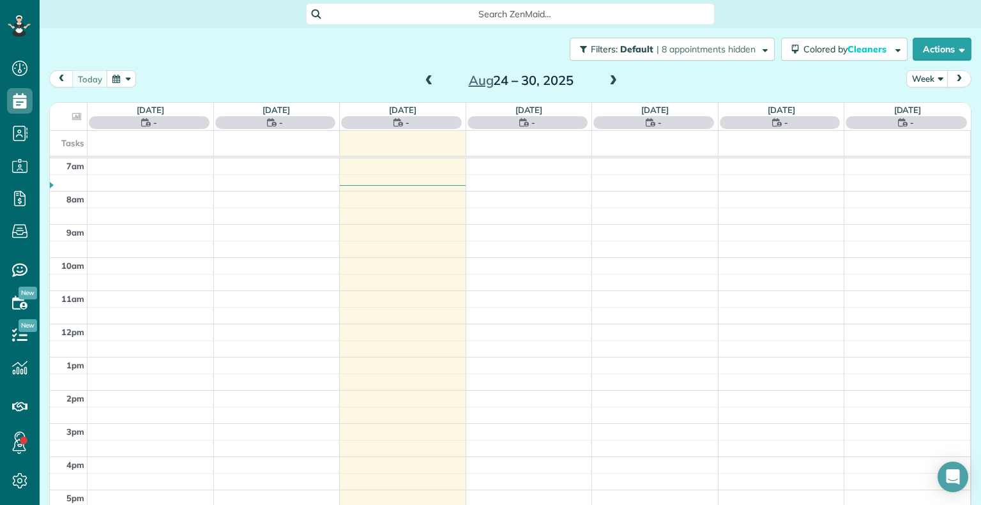
click at [612, 80] on span at bounding box center [613, 80] width 14 height 11
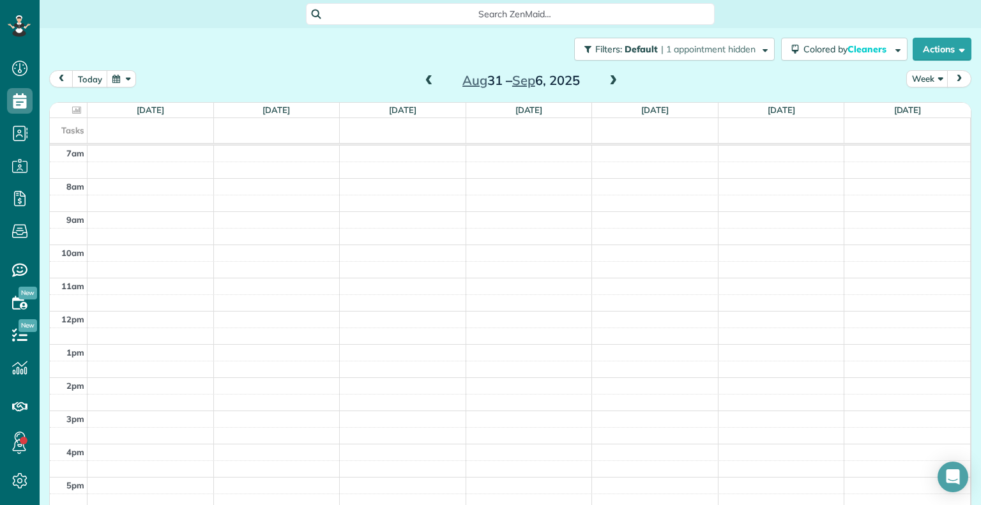
click at [612, 80] on span at bounding box center [613, 80] width 14 height 11
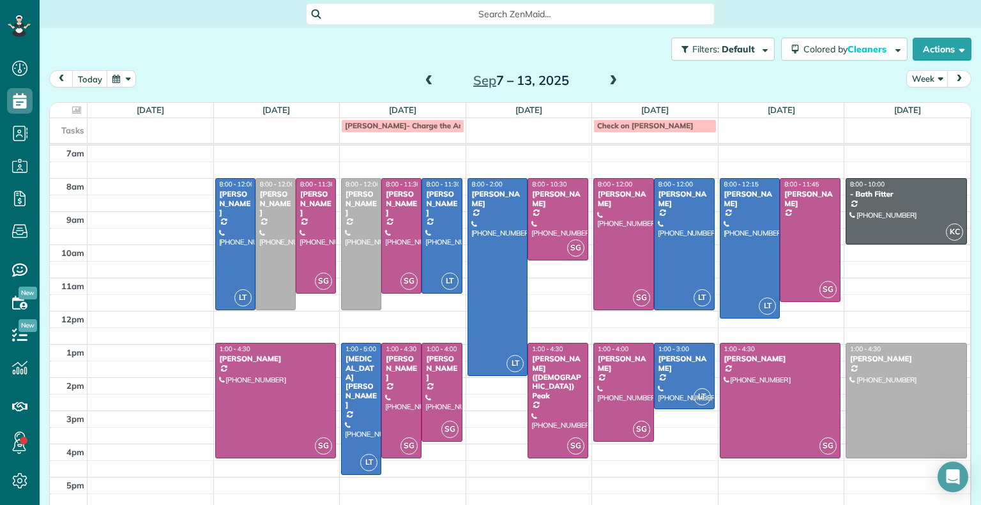
click at [422, 86] on span at bounding box center [429, 80] width 14 height 11
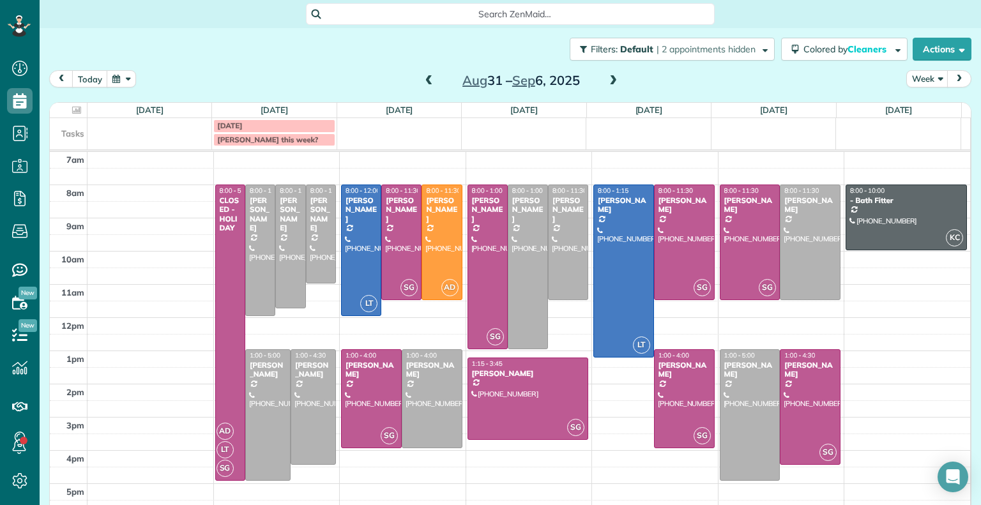
click at [422, 86] on span at bounding box center [429, 80] width 14 height 11
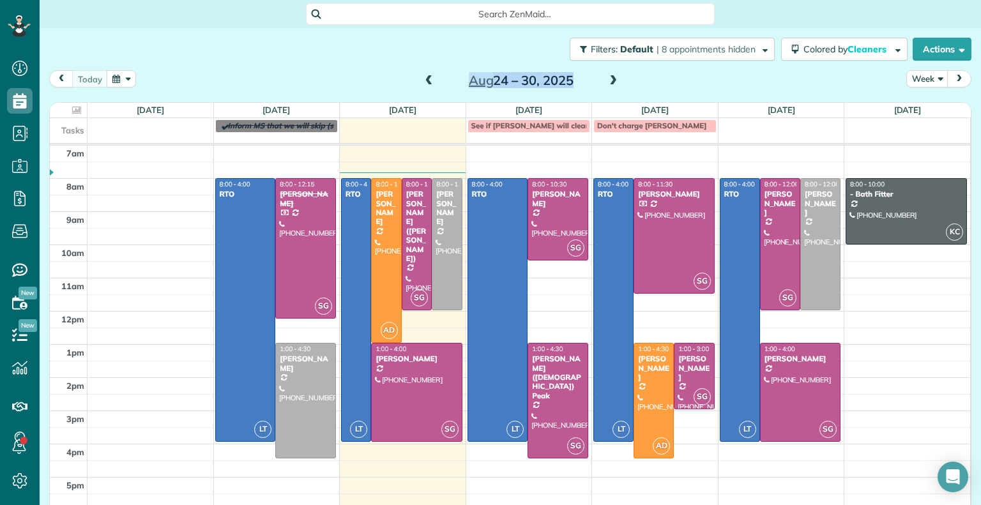
drag, startPoint x: 615, startPoint y: 80, endPoint x: 605, endPoint y: 82, distance: 11.0
click at [605, 82] on div "[DATE] – [DATE]" at bounding box center [521, 80] width 204 height 20
click at [606, 82] on span at bounding box center [613, 80] width 14 height 11
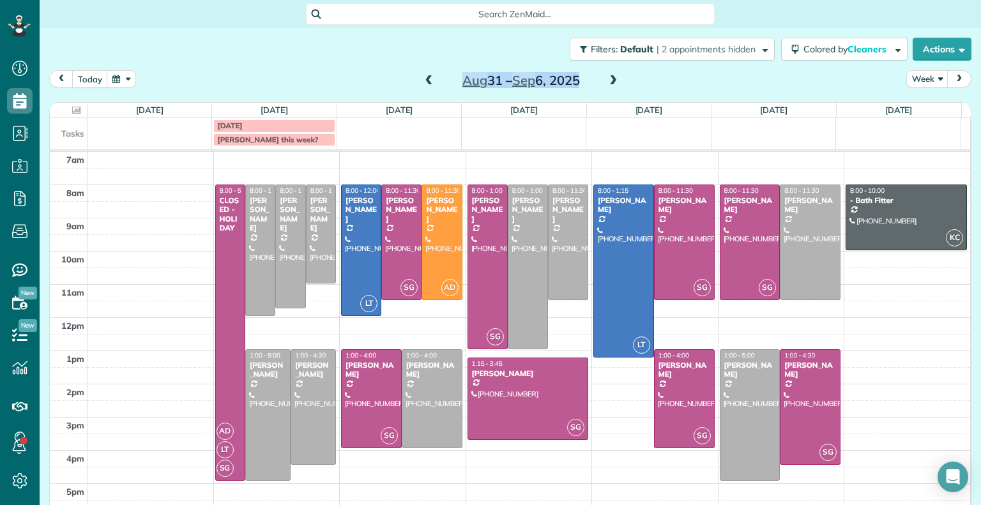
click at [606, 82] on span at bounding box center [613, 80] width 14 height 11
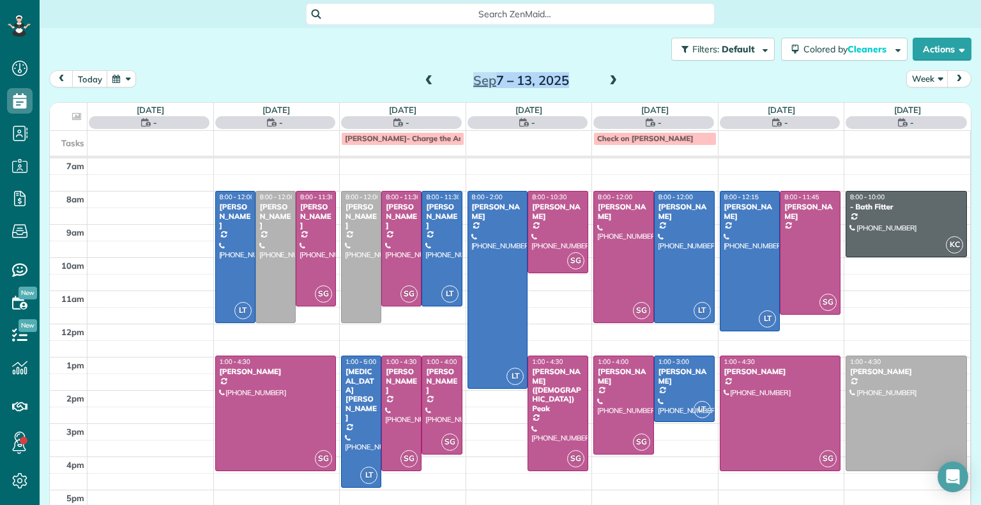
click at [606, 82] on span at bounding box center [613, 80] width 14 height 11
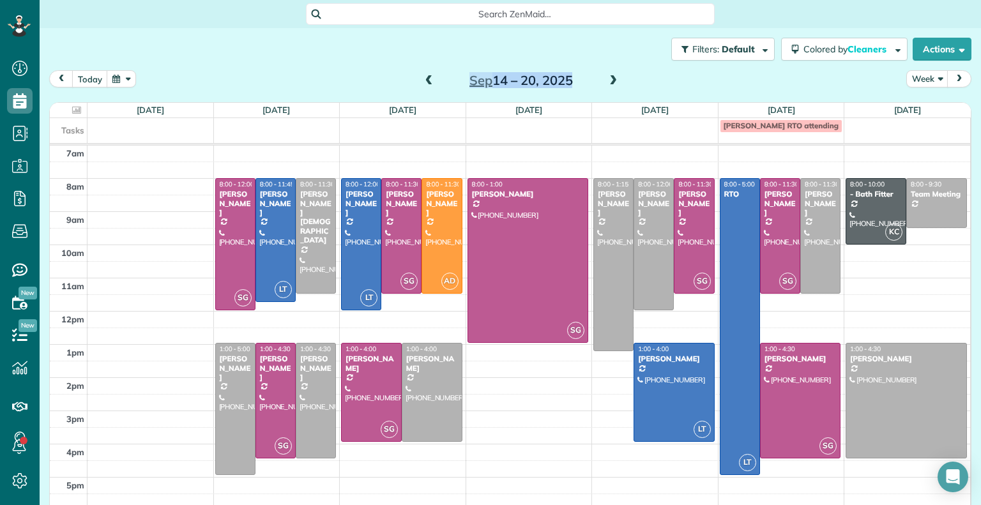
click at [606, 82] on span at bounding box center [613, 80] width 14 height 11
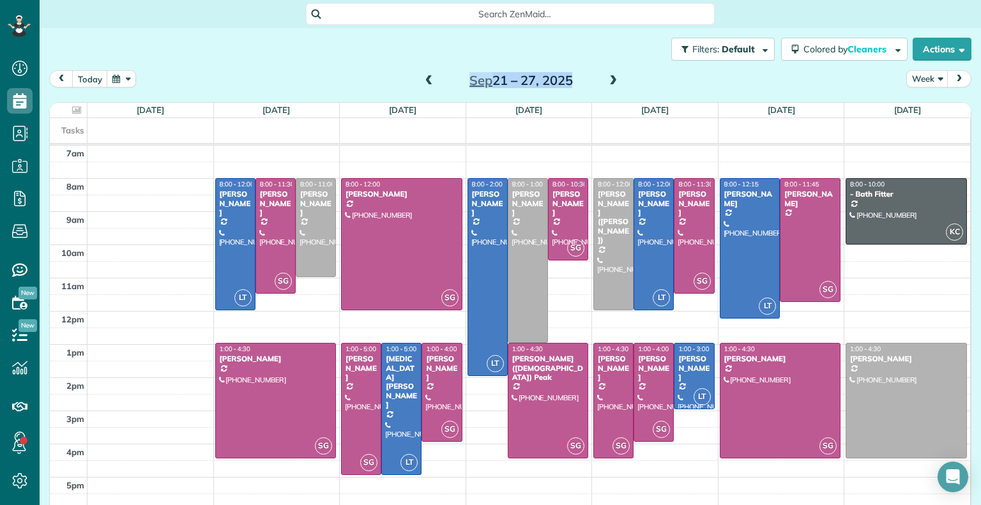
click at [608, 81] on span at bounding box center [613, 80] width 14 height 11
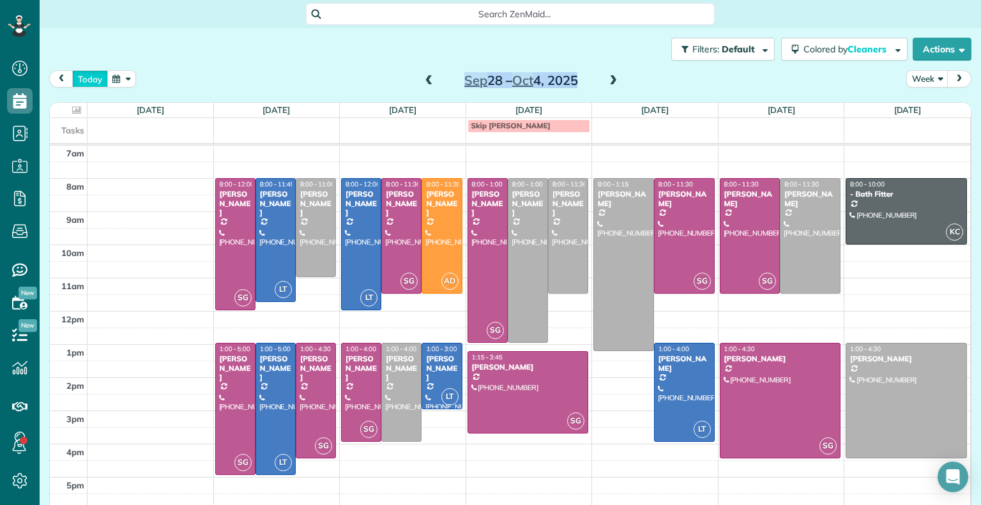
click at [89, 78] on button "today" at bounding box center [90, 78] width 36 height 17
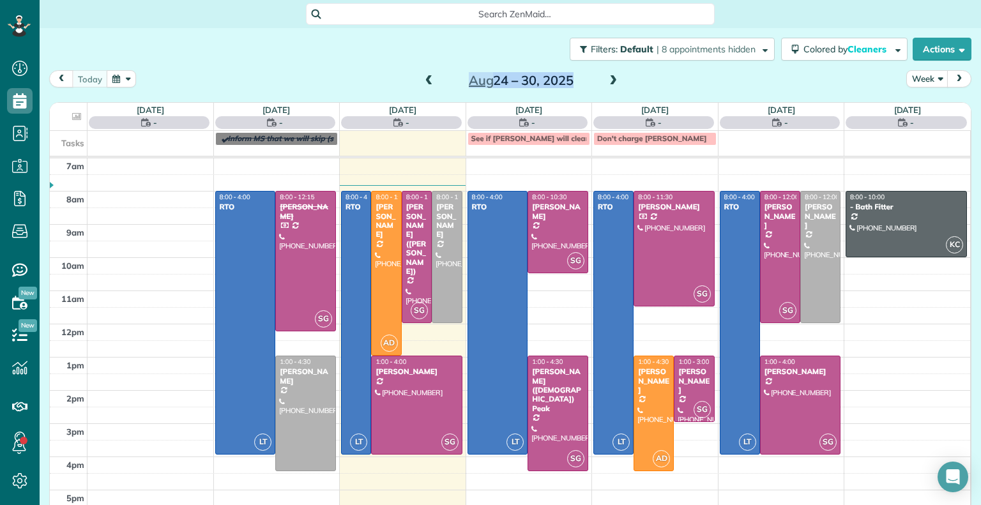
click at [609, 84] on span at bounding box center [613, 80] width 14 height 11
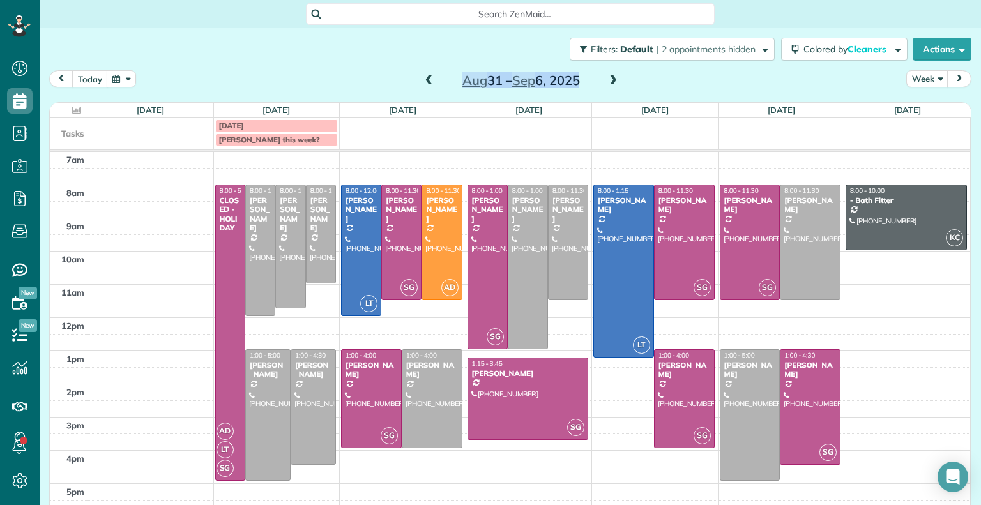
click at [422, 83] on span at bounding box center [429, 80] width 14 height 11
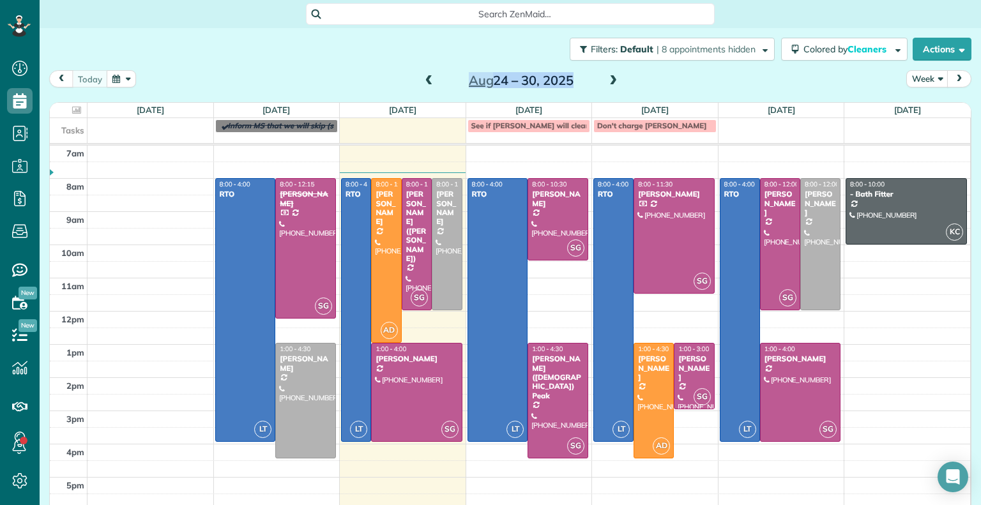
click at [608, 80] on span at bounding box center [613, 80] width 14 height 11
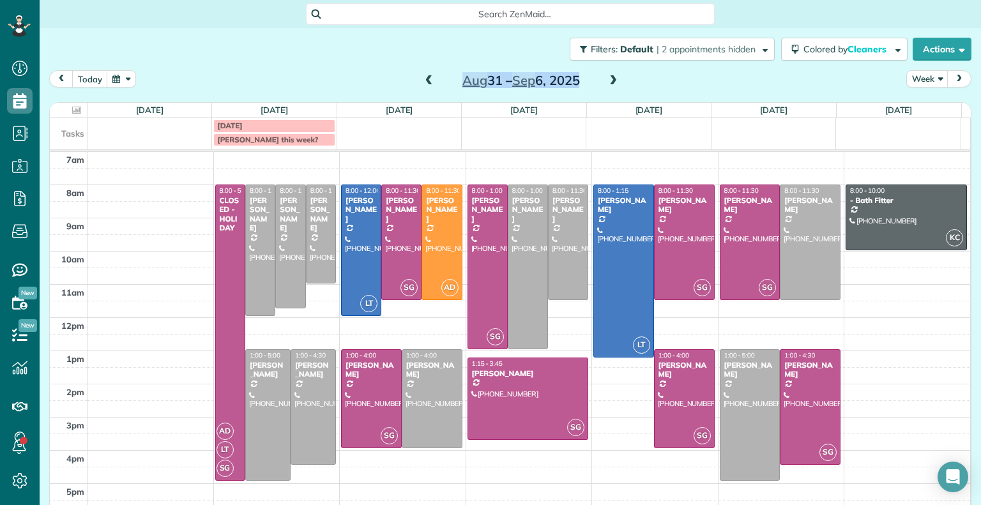
click at [424, 80] on span at bounding box center [429, 80] width 14 height 11
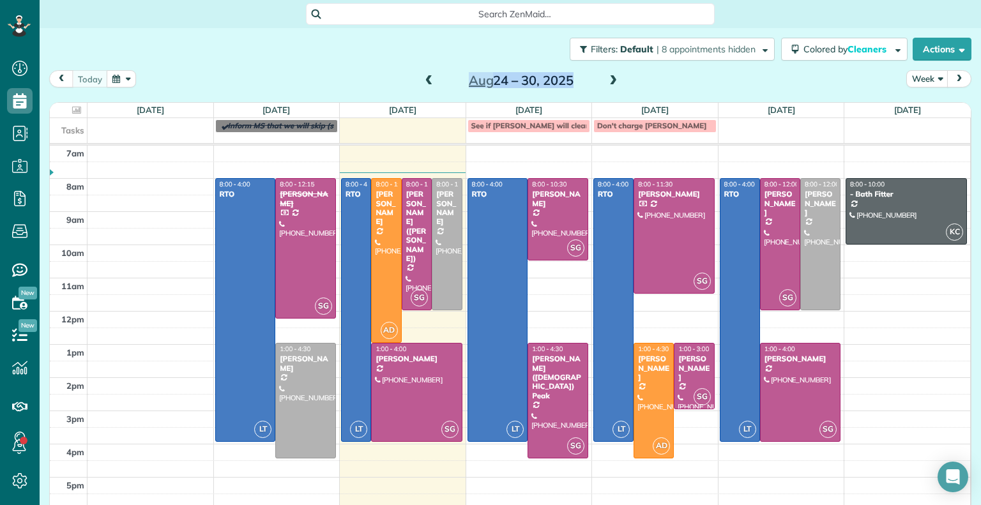
click at [606, 83] on span at bounding box center [613, 80] width 14 height 11
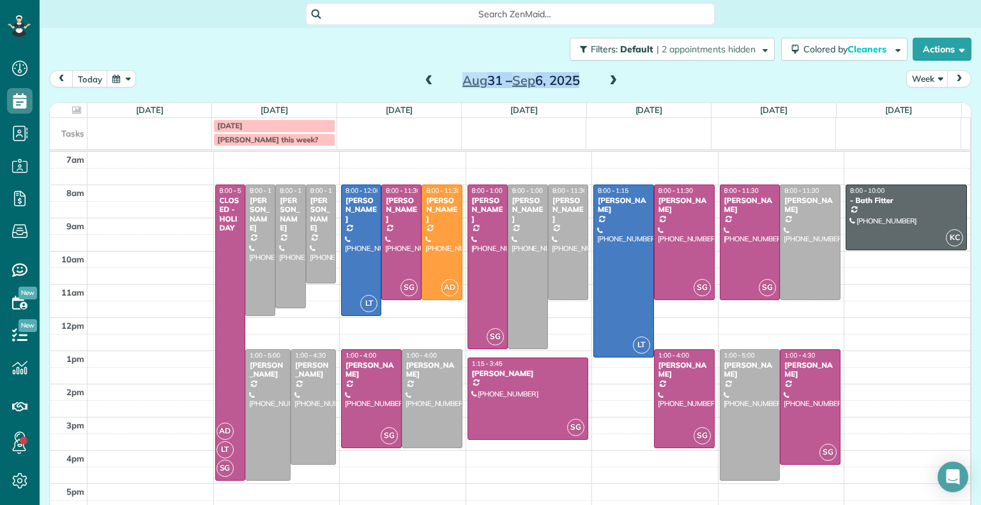
click at [425, 73] on span at bounding box center [429, 80] width 14 height 19
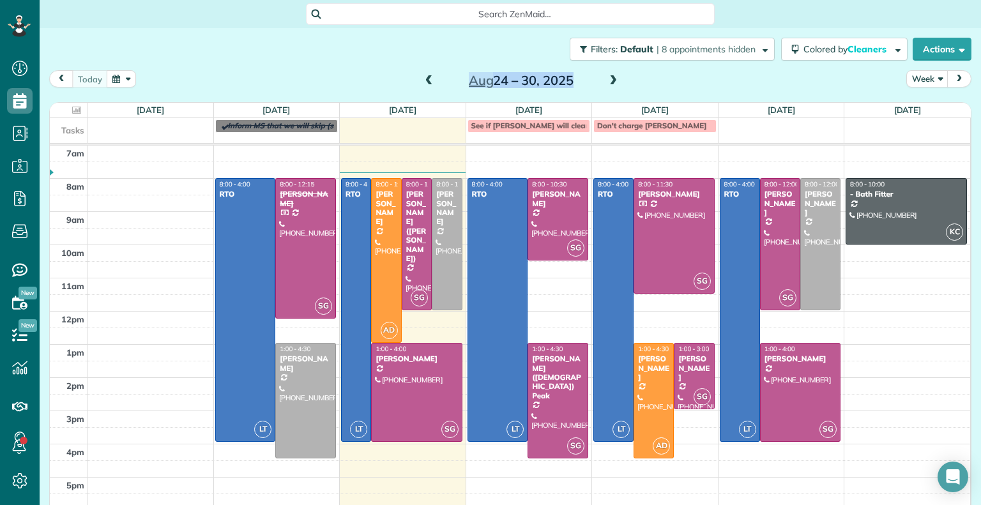
click at [606, 77] on span at bounding box center [613, 80] width 14 height 11
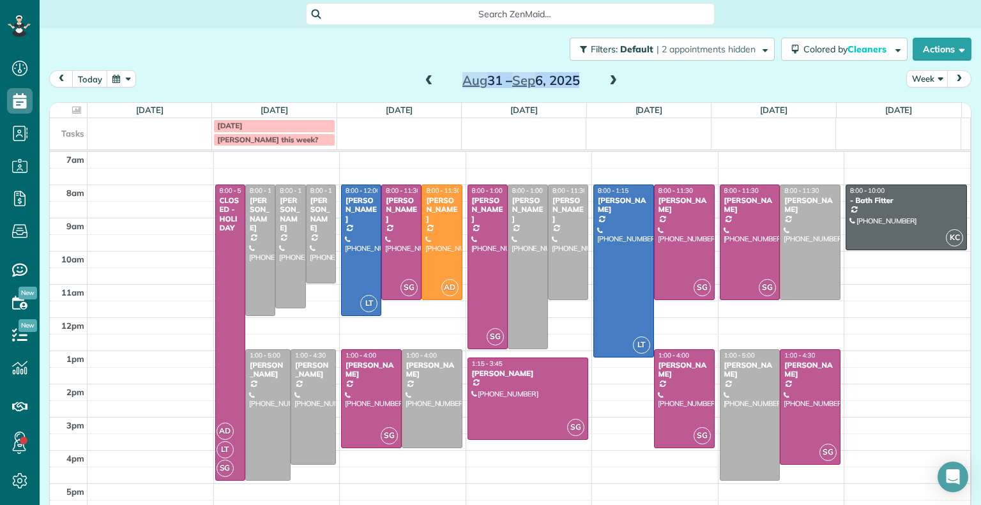
click at [608, 82] on span at bounding box center [613, 80] width 14 height 11
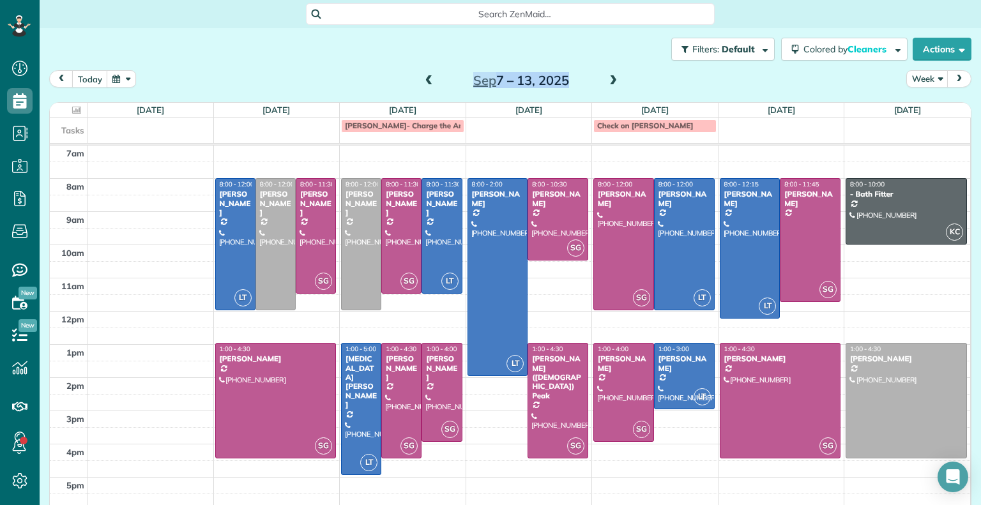
click at [422, 79] on span at bounding box center [429, 80] width 14 height 11
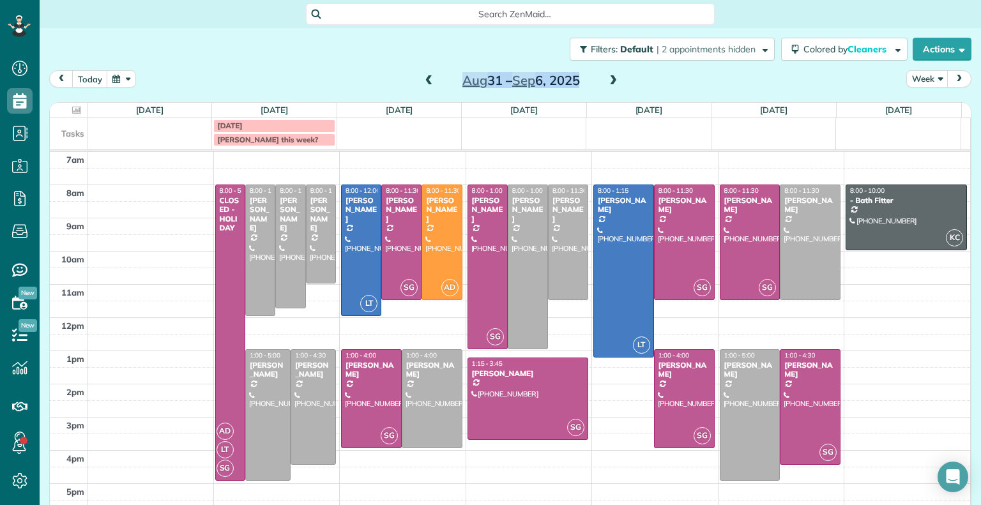
click at [606, 82] on span at bounding box center [613, 80] width 14 height 11
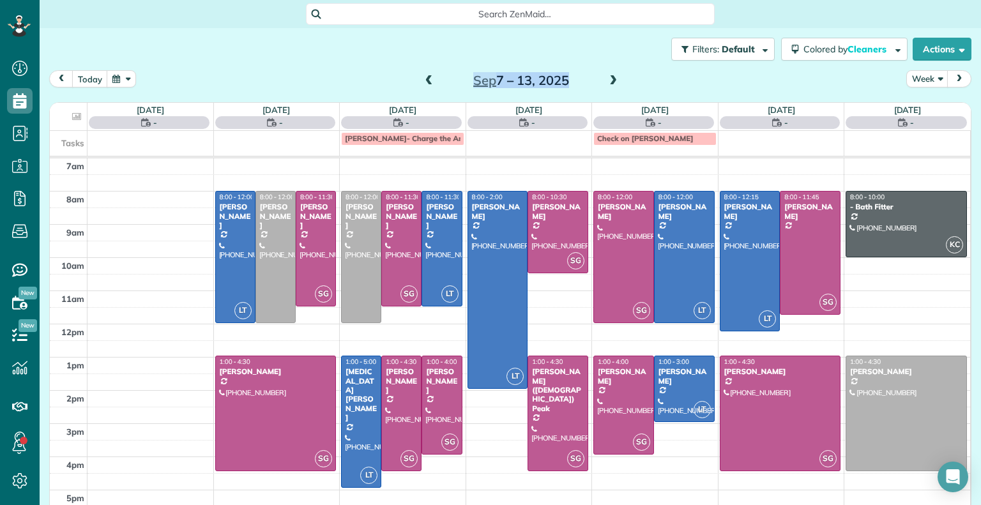
click at [606, 82] on span at bounding box center [613, 80] width 14 height 11
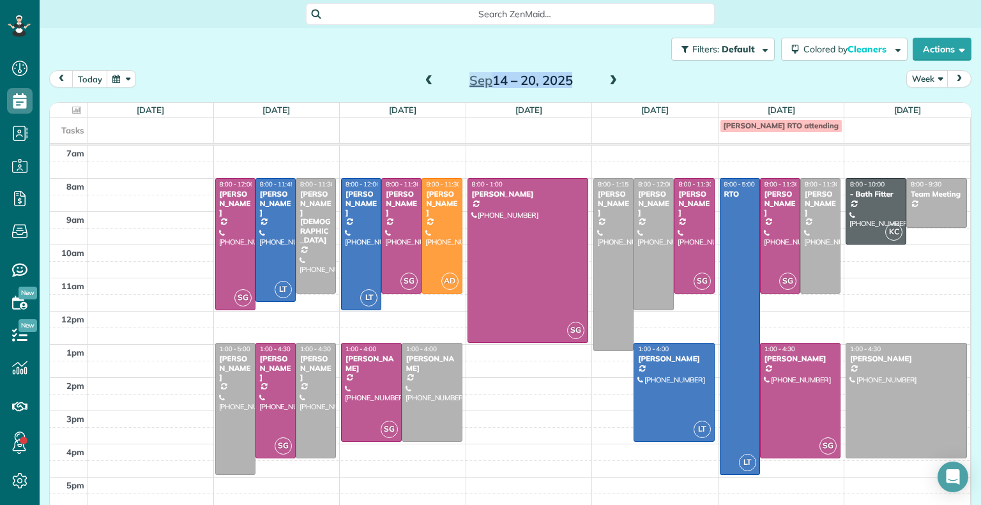
click at [422, 81] on span at bounding box center [429, 80] width 14 height 11
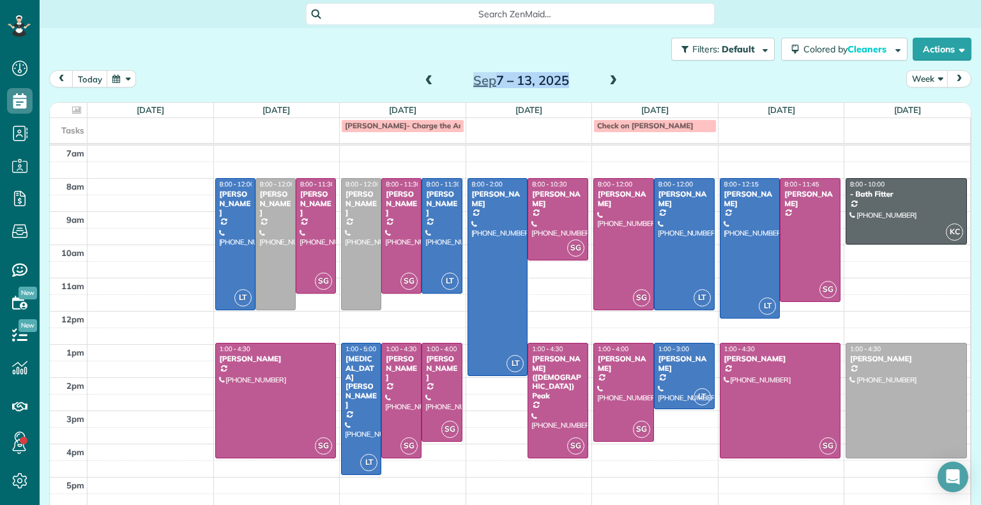
click at [422, 81] on span at bounding box center [429, 80] width 14 height 11
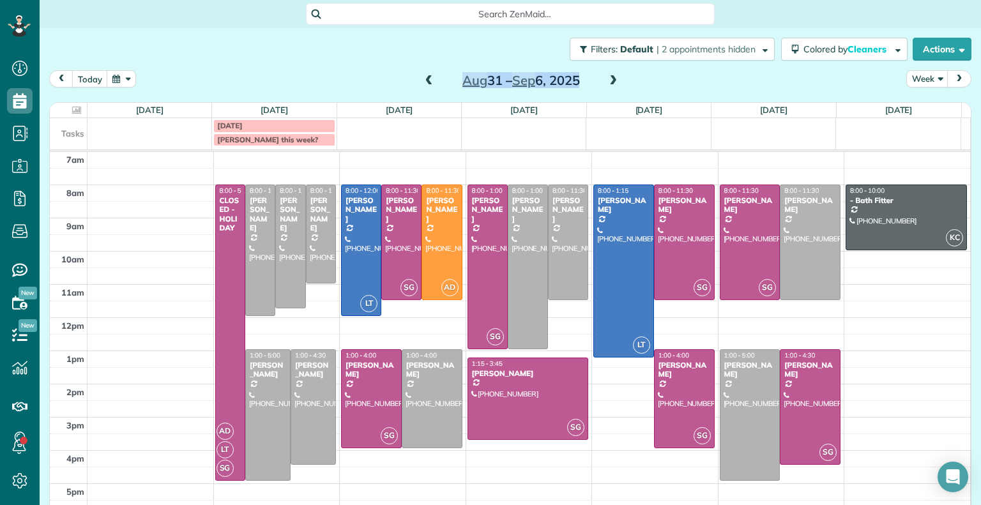
click at [422, 79] on span at bounding box center [429, 80] width 14 height 11
